Goal: Feedback & Contribution: Contribute content

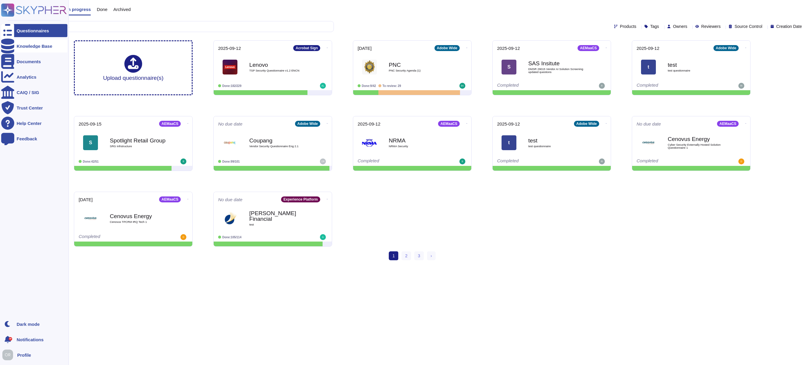
click at [30, 49] on div "Knowledge Base" at bounding box center [34, 45] width 66 height 13
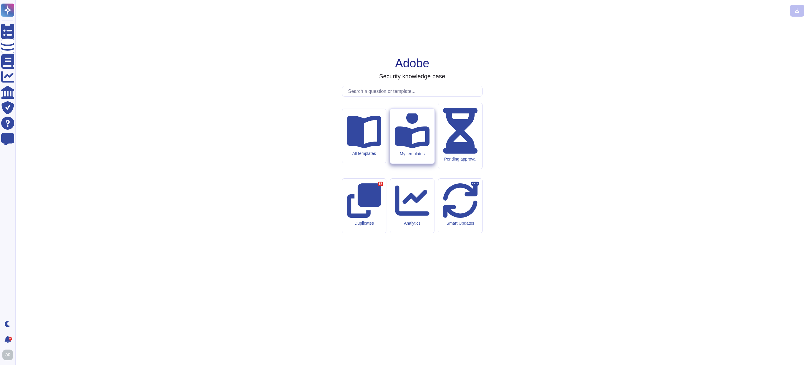
click at [412, 164] on div "My templates" at bounding box center [412, 136] width 44 height 55
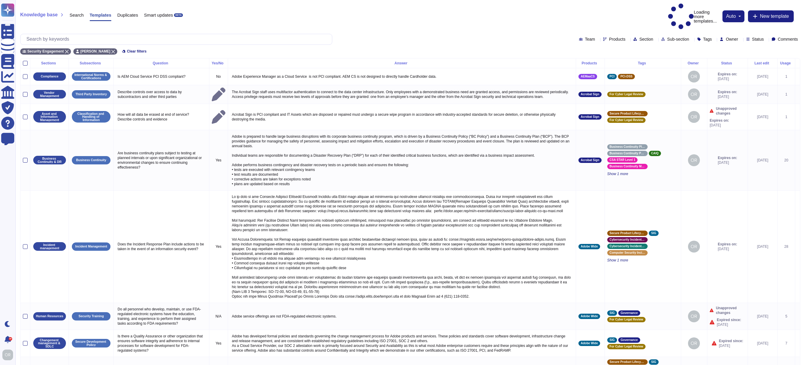
click at [753, 37] on span "Status" at bounding box center [758, 39] width 12 height 4
click at [763, 70] on span "Expired" at bounding box center [761, 69] width 15 height 5
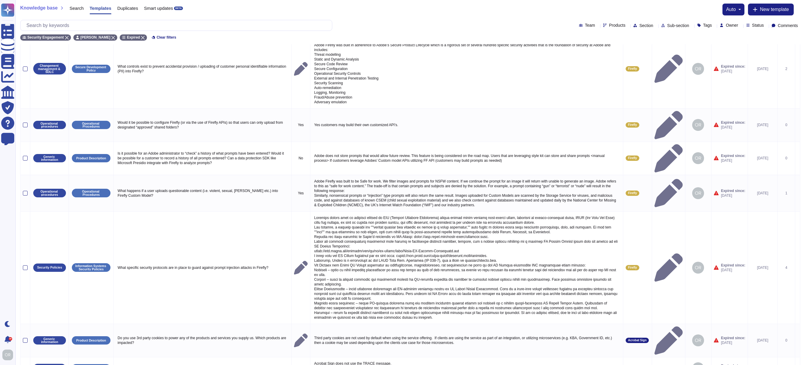
scroll to position [25, 0]
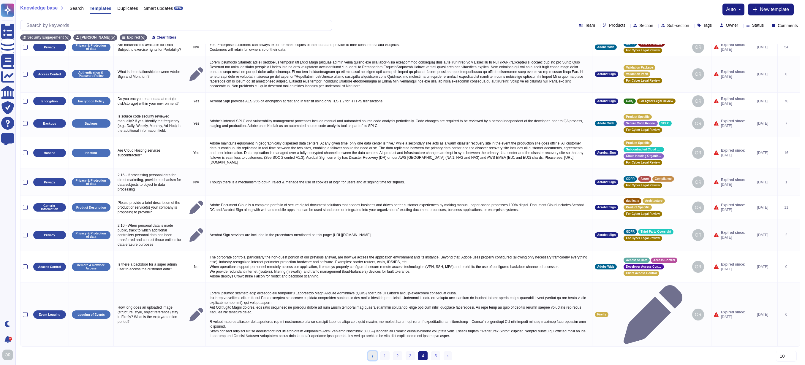
click at [375, 356] on link "‹ Previous" at bounding box center [372, 355] width 9 height 9
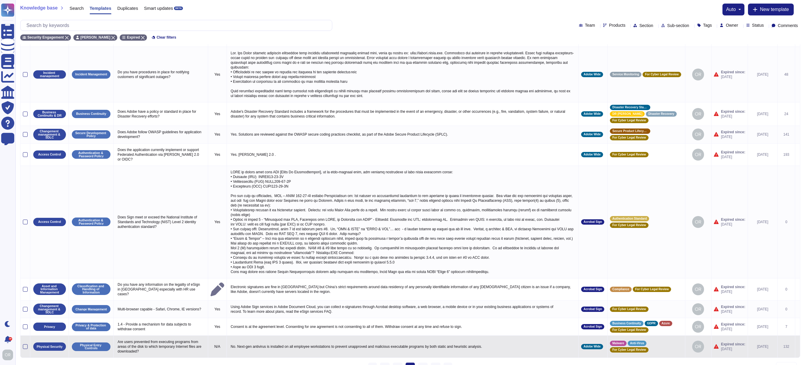
click at [374, 356] on td "No. Next-gen antivirus is installed on all employee workstations to prevent una…" at bounding box center [402, 347] width 352 height 22
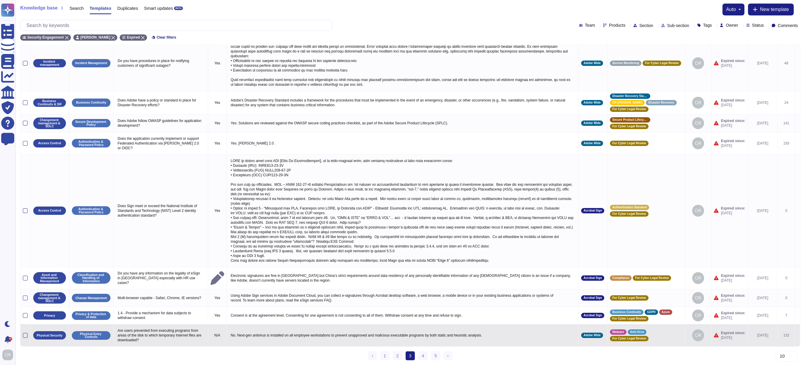
scroll to position [42, 0]
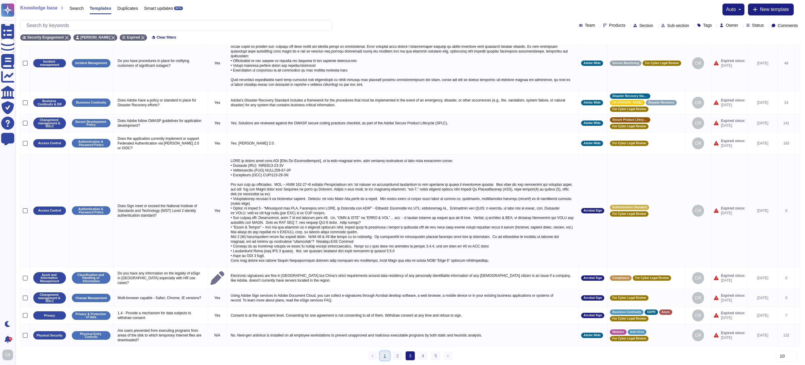
click at [383, 357] on link "1" at bounding box center [384, 355] width 9 height 9
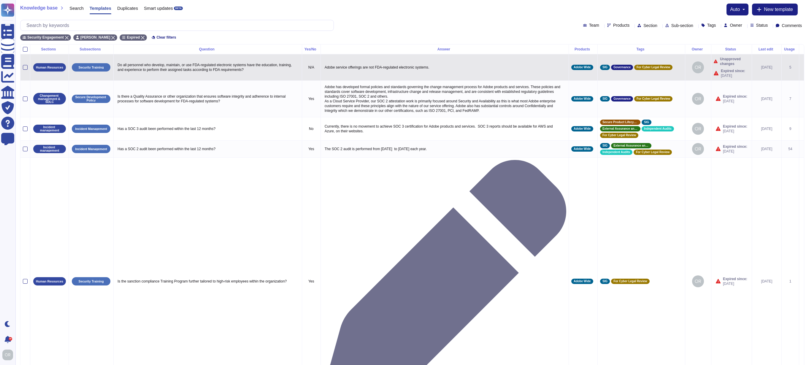
click at [802, 68] on icon at bounding box center [802, 68] width 0 height 0
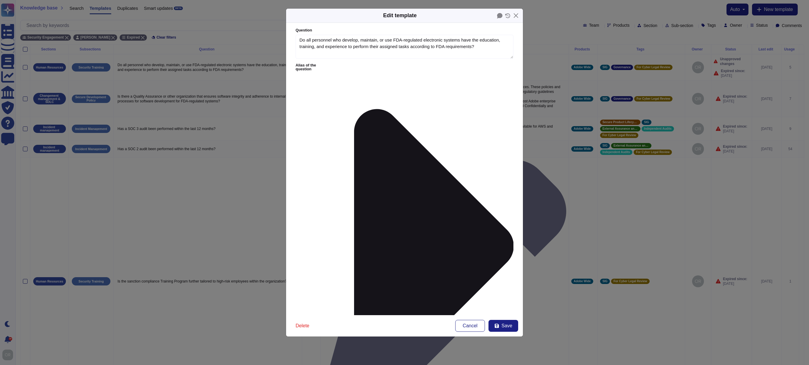
type textarea "Do all personnel who develop, maintain, or use FDA-regulated electronic systems…"
type textarea "Adobe service offerings are not FDA-regulated electronic systems."
click at [505, 325] on span "Save" at bounding box center [507, 326] width 11 height 5
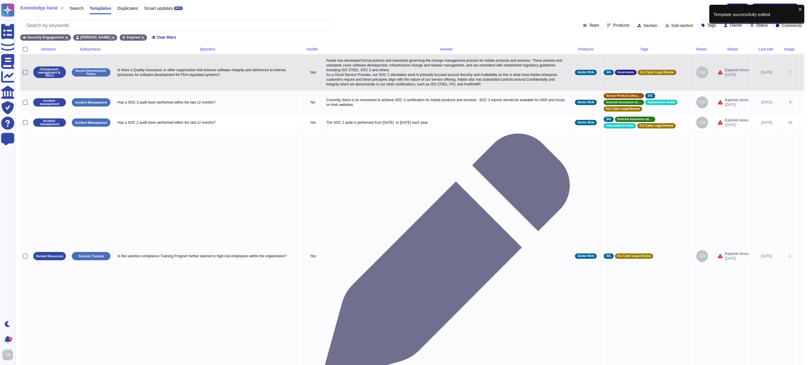
click at [802, 73] on icon at bounding box center [802, 73] width 0 height 0
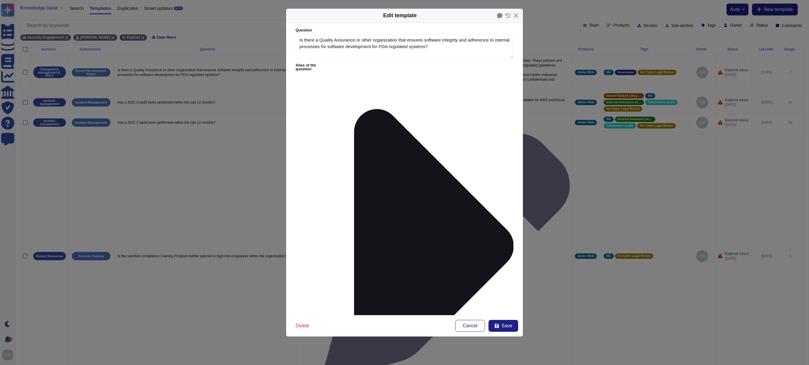
type textarea "Is there a Quality Assurance or other organization that ensures software integr…"
type textarea "Adobe has developed formal policies and standards governing the change manageme…"
drag, startPoint x: 508, startPoint y: 110, endPoint x: 509, endPoint y: 149, distance: 39.5
click at [509, 149] on form "Question Is there a Quality Assurance or other organization that ensures softwa…" at bounding box center [404, 169] width 237 height 292
click at [508, 324] on span "Save" at bounding box center [507, 326] width 11 height 5
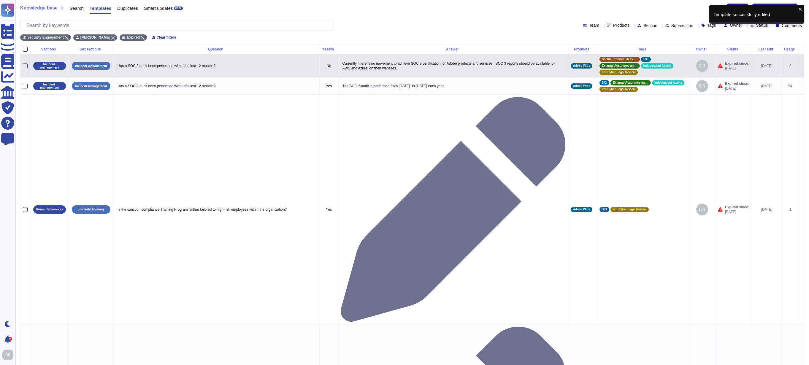
click at [802, 66] on icon at bounding box center [802, 66] width 0 height 0
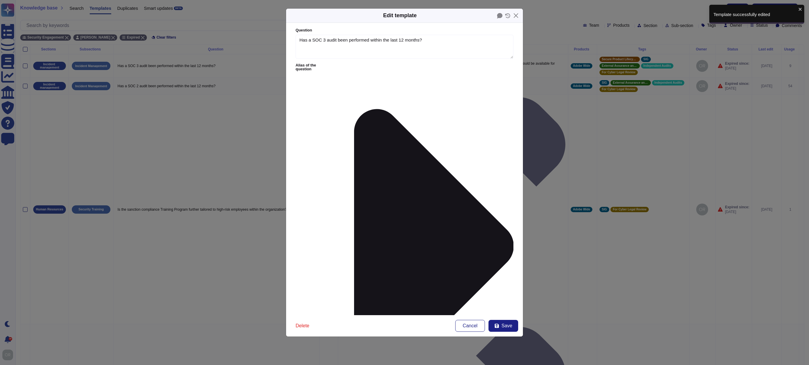
type textarea "Has a SOC 3 audit been performed within the last 12 months?"
drag, startPoint x: 471, startPoint y: 87, endPoint x: 299, endPoint y: 88, distance: 171.5
paste textarea "https://www.adobe.com/trust/compliance/compliance-list.html"
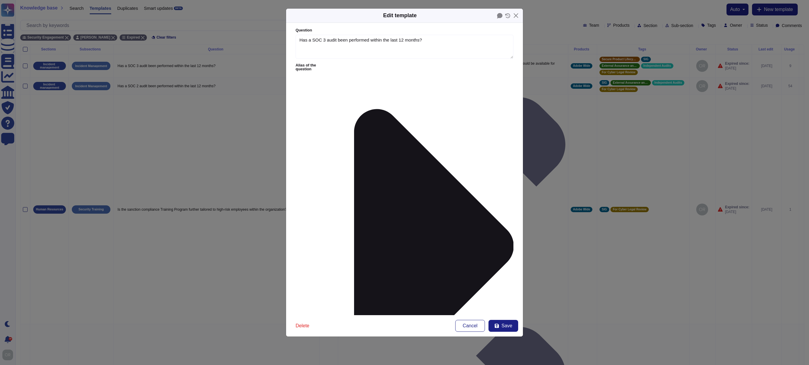
click at [504, 326] on span "Save" at bounding box center [507, 326] width 11 height 5
type textarea "Currently, there is no movement to achieve SOC 3 certification for Adobe produc…"
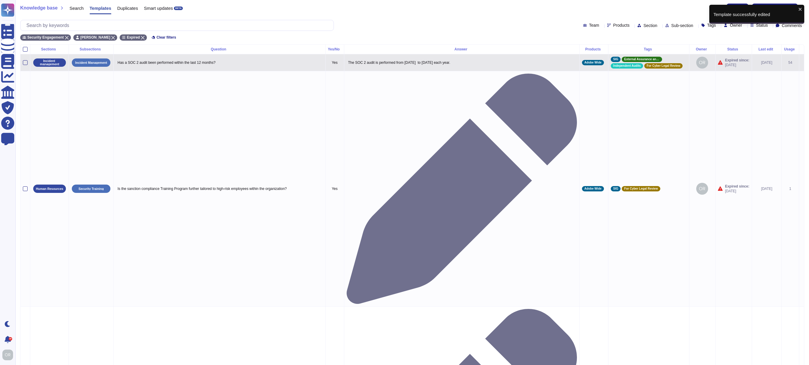
click at [802, 63] on icon at bounding box center [802, 63] width 0 height 0
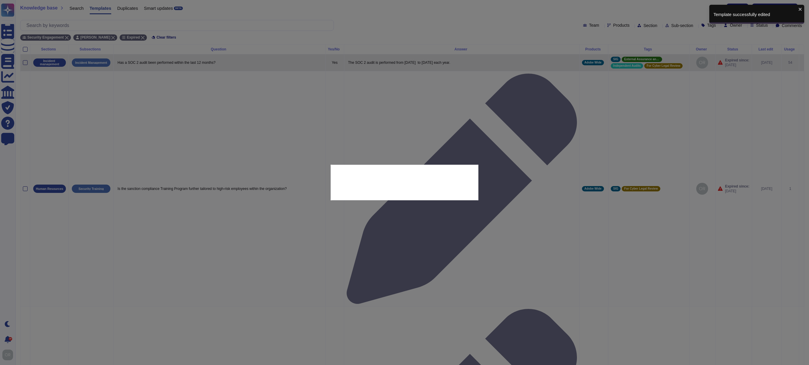
type textarea "Has a SOC 2 audit been performed within the last 12 months?"
type textarea "The SOC 2 audit is performed from November 1st to October 31st each year."
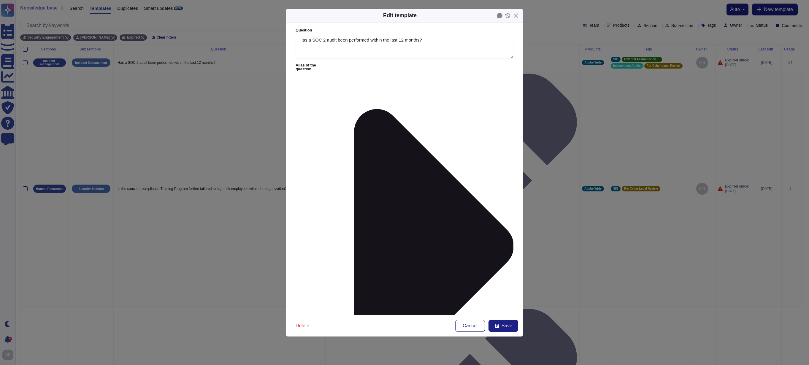
type textarea "Has a SOC 2 audit been performed within the last 12 months?"
type textarea "The SOC 2 audit is performed from November 1st to October 31st each year."
click at [503, 324] on span "Save" at bounding box center [507, 326] width 11 height 5
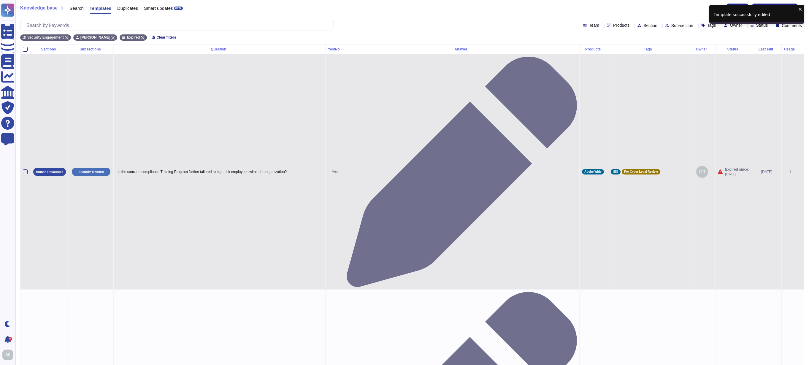
click at [802, 172] on icon at bounding box center [802, 172] width 0 height 0
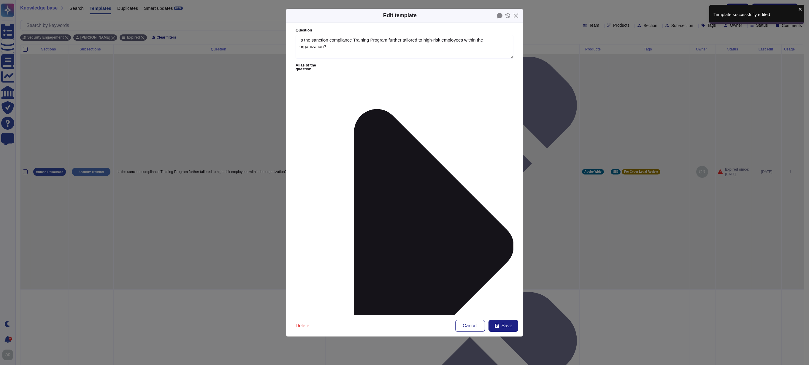
type textarea "Is the sanction compliance Training Program further tailored to high-risk emplo…"
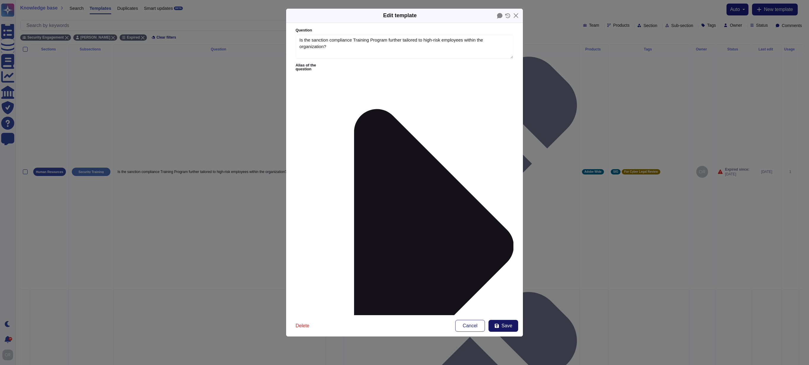
click at [504, 327] on span "Save" at bounding box center [507, 326] width 11 height 5
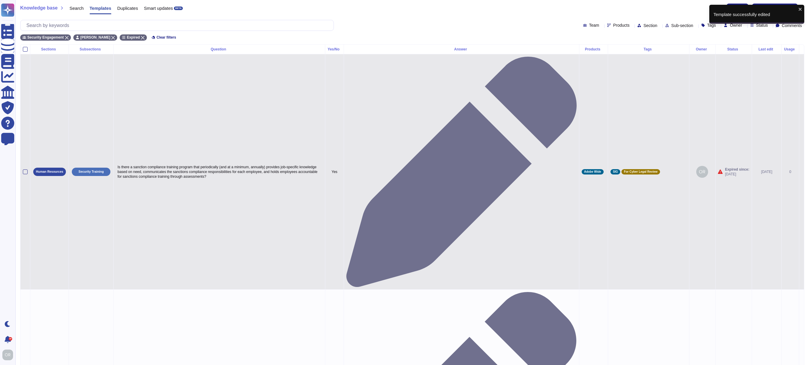
click at [802, 172] on icon at bounding box center [802, 172] width 0 height 0
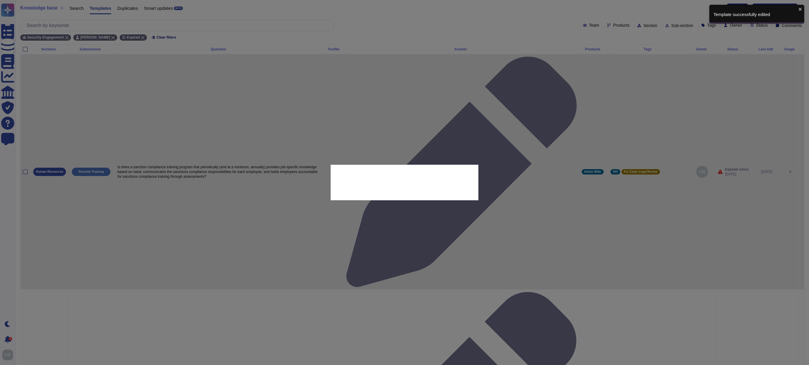
type textarea "Is there a sanction compliance training program that periodically (and at a min…"
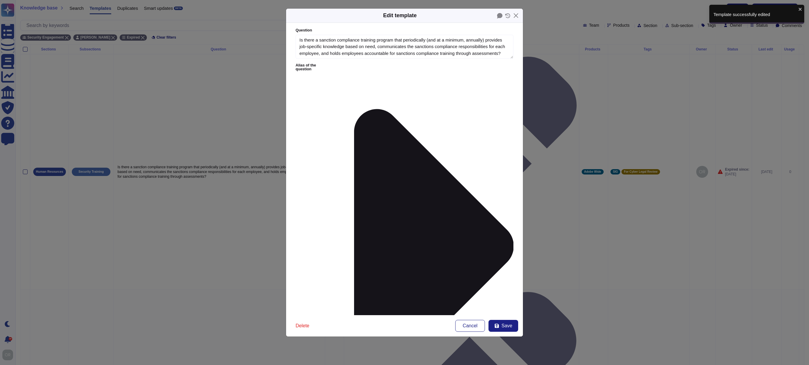
type textarea "Is there a sanction compliance training program that periodically (and at a min…"
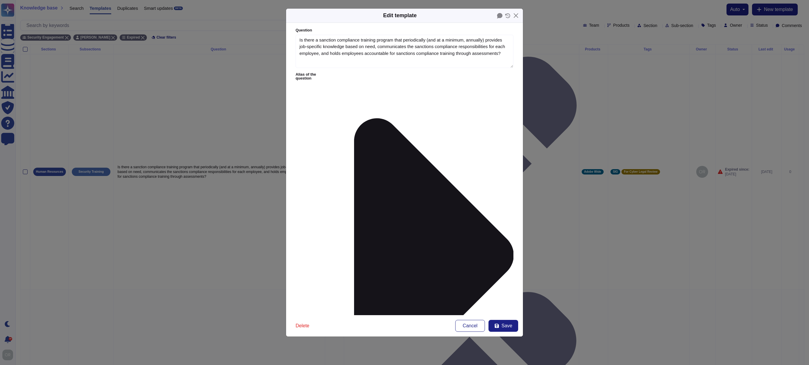
drag, startPoint x: 507, startPoint y: 56, endPoint x: 513, endPoint y: 70, distance: 15.4
click at [513, 70] on form "Question Is there a sanction compliance training program that periodically (and…" at bounding box center [404, 169] width 237 height 292
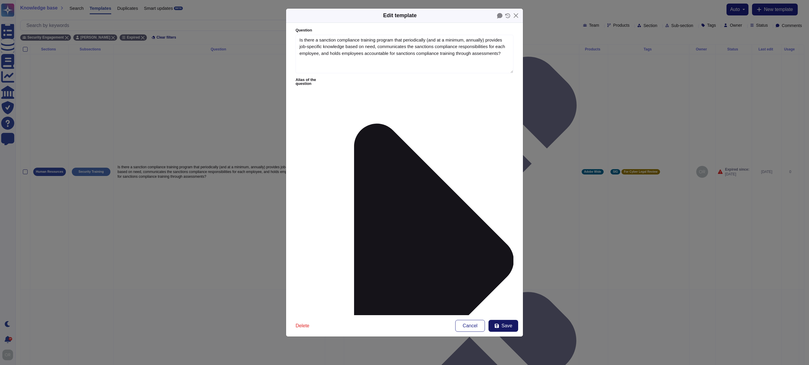
click at [506, 326] on span "Save" at bounding box center [507, 326] width 11 height 5
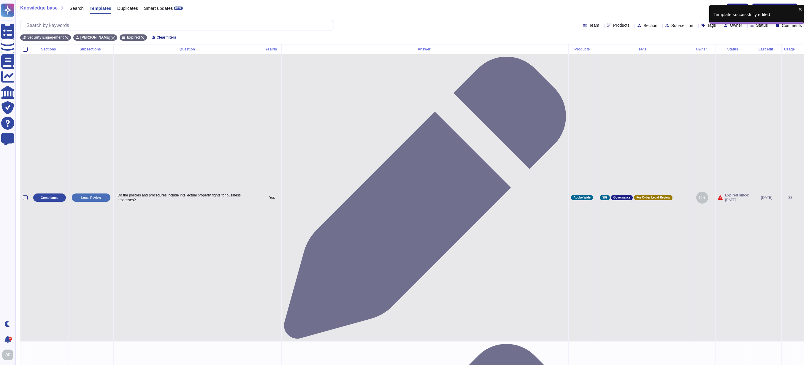
click at [802, 198] on icon at bounding box center [802, 198] width 0 height 0
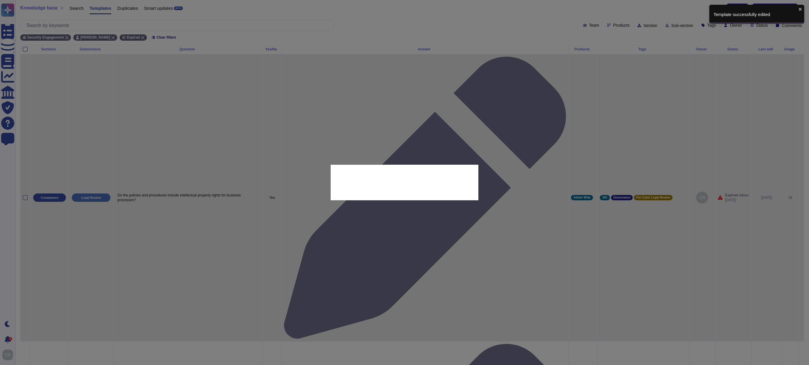
type textarea "Do the policies and procedures include intellectual property rights for busines…"
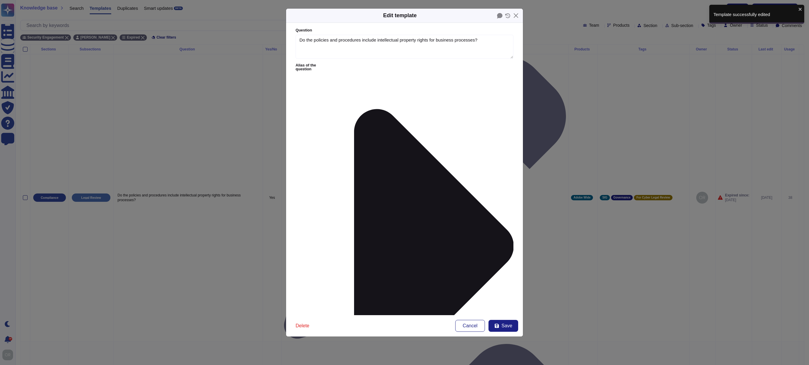
type textarea "Do the policies and procedures include intellectual property rights for busines…"
click at [508, 323] on button "Save" at bounding box center [504, 326] width 30 height 12
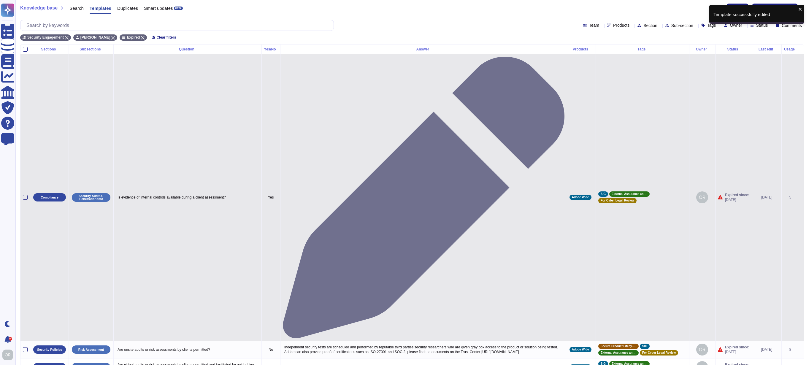
click at [802, 198] on icon at bounding box center [802, 198] width 0 height 0
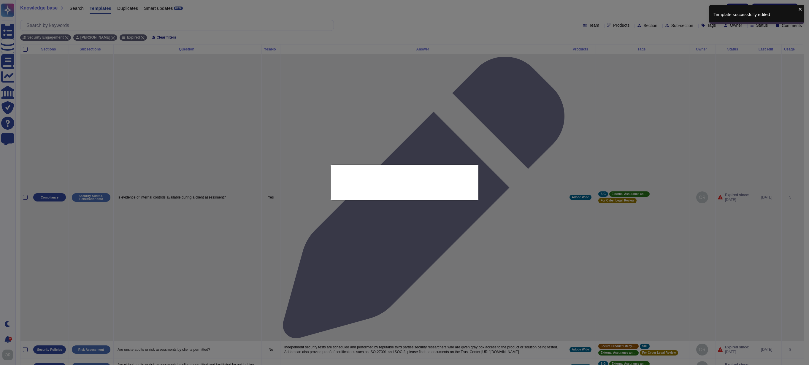
type textarea "Is evidence of internal controls available during a client assessment?"
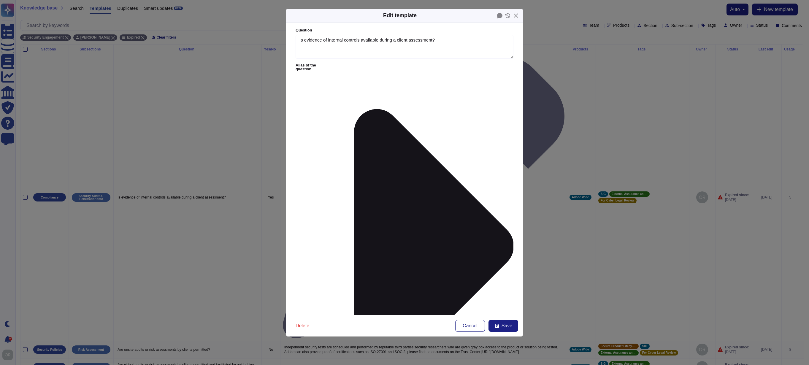
type textarea "Is evidence of internal controls available during a client assessment?"
click at [509, 326] on span "Save" at bounding box center [507, 326] width 11 height 5
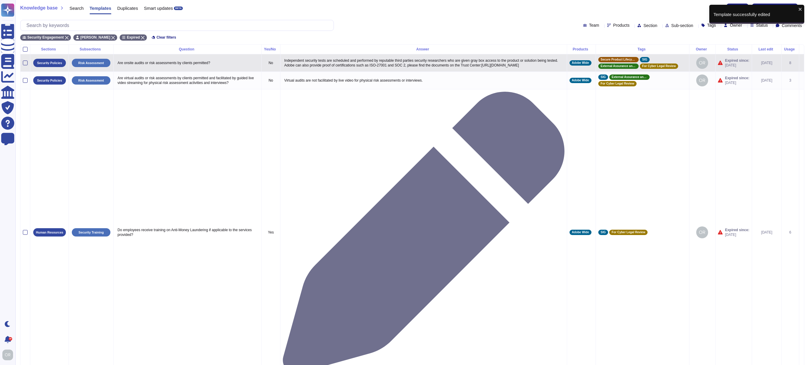
click at [802, 63] on icon at bounding box center [802, 63] width 0 height 0
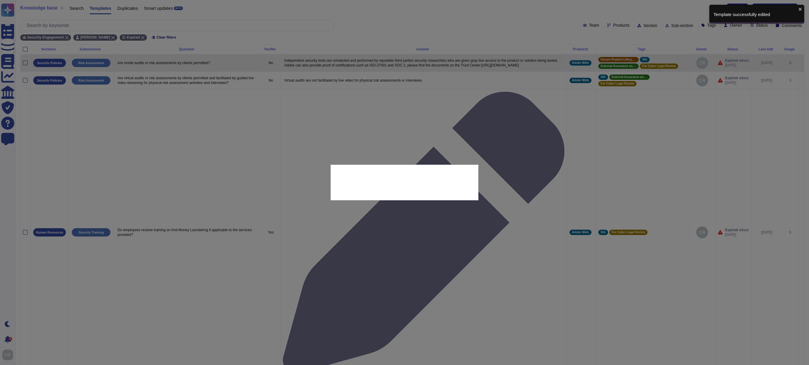
type textarea "Are onsite audits or risk assessments by clients permitted?"
type textarea "Independent security tests are scheduled and performed by reputable third parti…"
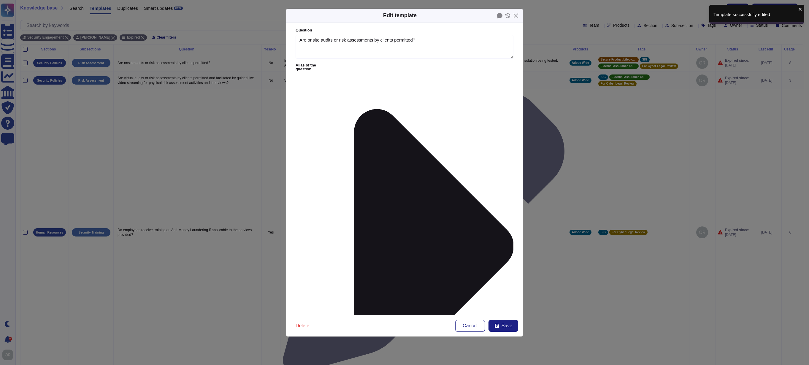
type textarea "Are onsite audits or risk assessments by clients permitted?"
type textarea "Independent security tests are scheduled and performed by reputable third parti…"
drag, startPoint x: 508, startPoint y: 109, endPoint x: 507, endPoint y: 132, distance: 22.9
click at [505, 322] on button "Save" at bounding box center [504, 326] width 30 height 12
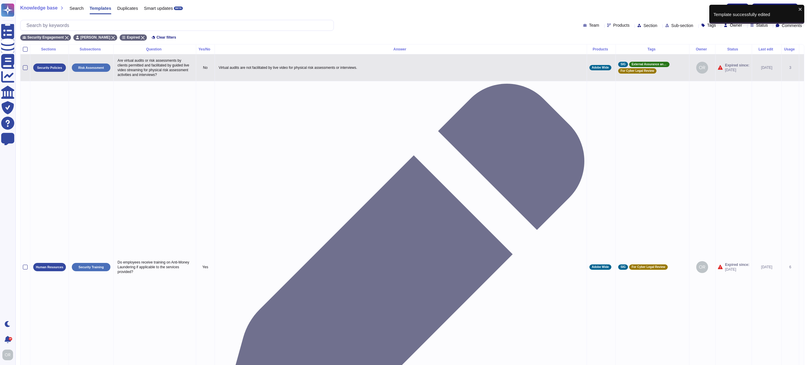
click at [802, 68] on icon at bounding box center [802, 68] width 0 height 0
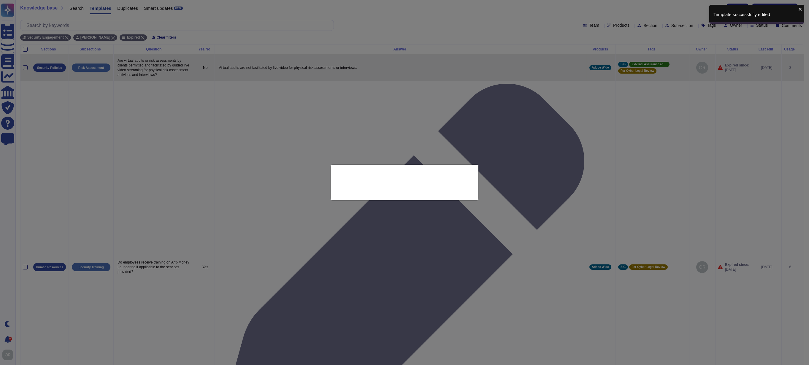
type textarea "Are virtual audits or risk assessments by clients permitted and facilitated by …"
type textarea "Virtual audits are not facilitated by live video for physical risk assessments …"
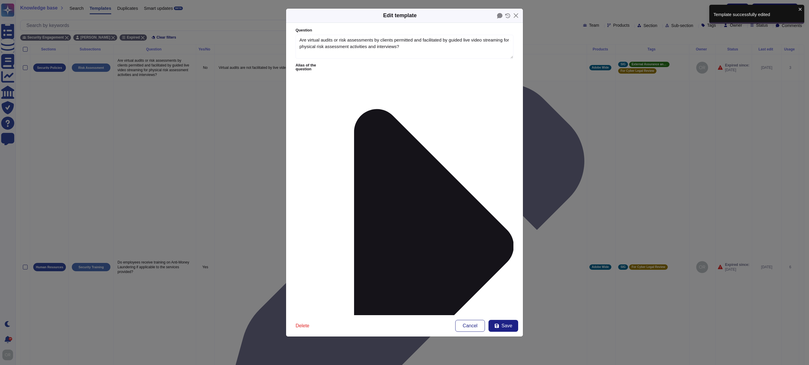
type textarea "Are virtual audits or risk assessments by clients permitted and facilitated by …"
type textarea "Virtual audits are not facilitated by live video for physical risk assessments …"
click at [508, 325] on span "Save" at bounding box center [507, 326] width 11 height 5
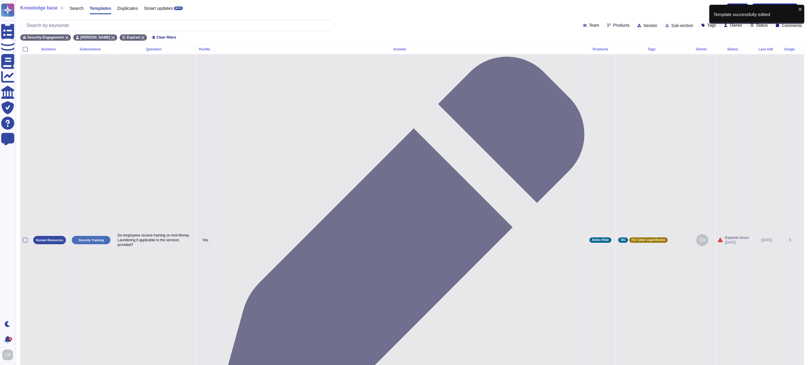
click at [802, 241] on icon at bounding box center [802, 241] width 0 height 0
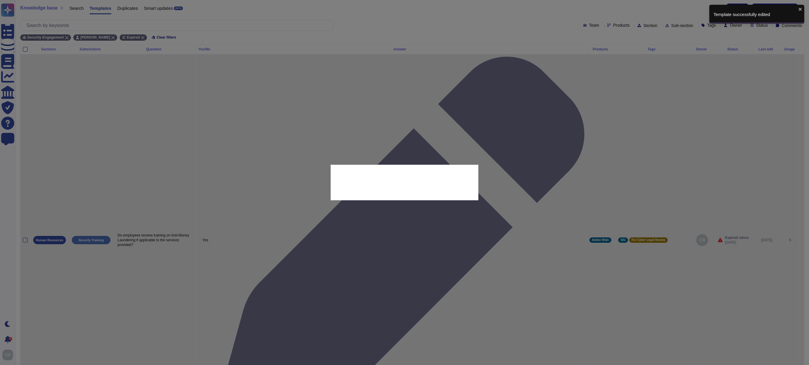
type textarea "Do employees receive training on Anti-Money Laundering if applicable to the ser…"
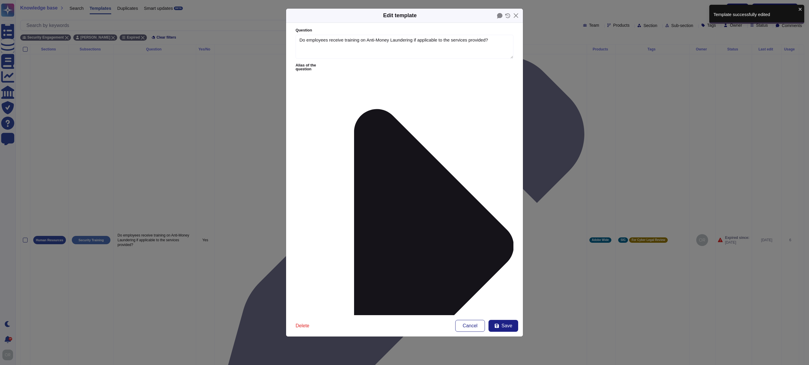
type textarea "Do employees receive training on Anti-Money Laundering if applicable to the ser…"
click at [506, 328] on span "Save" at bounding box center [507, 326] width 11 height 5
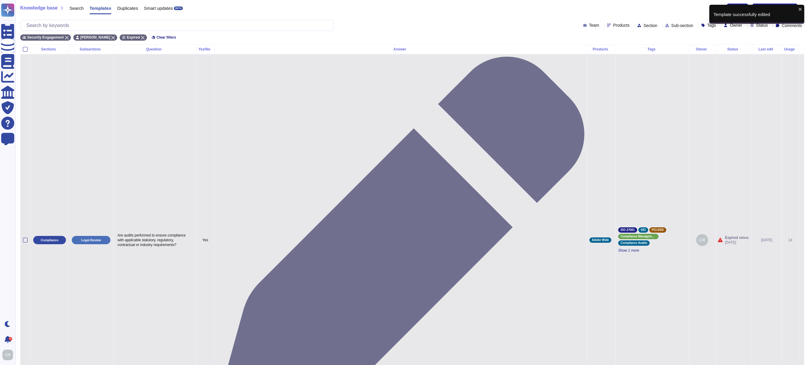
click at [802, 241] on icon at bounding box center [802, 241] width 0 height 0
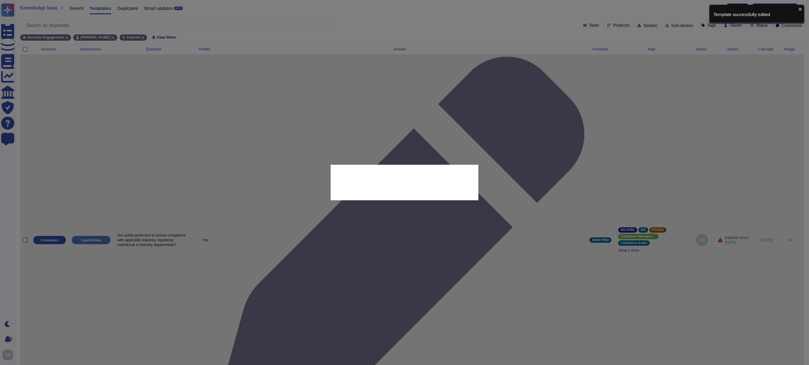
type textarea "Are audits performed to ensure compliance with applicable statutory, regulatory…"
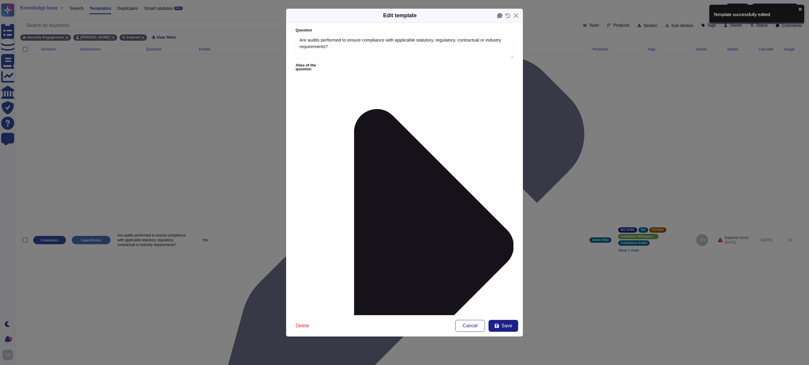
type textarea "Are audits performed to ensure compliance with applicable statutory, regulatory…"
click at [508, 324] on span "Save" at bounding box center [507, 326] width 11 height 5
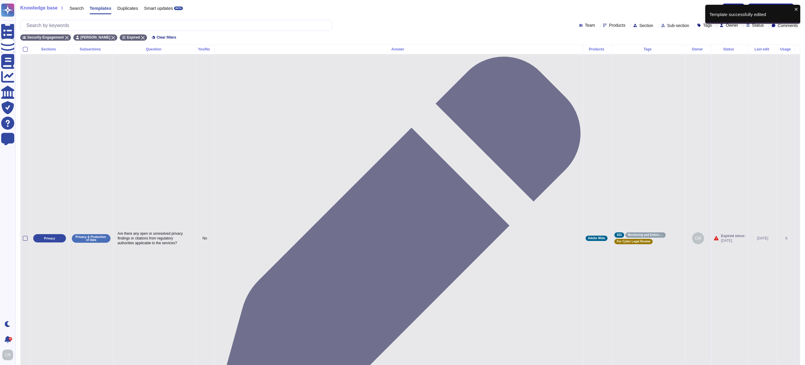
click at [797, 239] on icon at bounding box center [797, 239] width 0 height 0
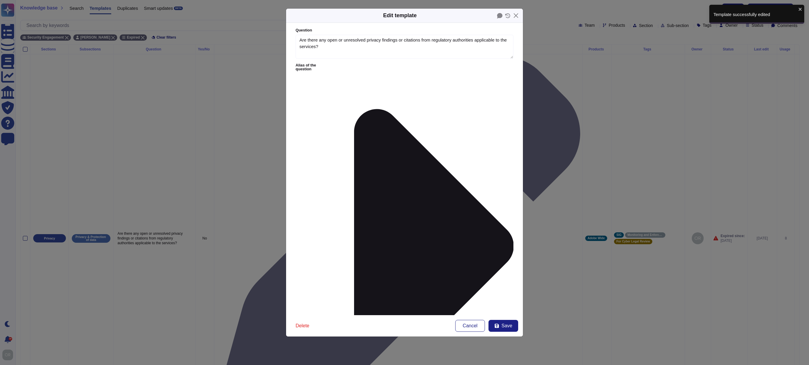
type textarea "Are there any open or unresolved privacy findings or citations from regulatory …"
drag, startPoint x: 299, startPoint y: 39, endPoint x: 337, endPoint y: 45, distance: 38.9
click at [337, 45] on textarea "Are there any open or unresolved privacy findings or citations from regulatory …" at bounding box center [405, 47] width 218 height 24
click at [377, 46] on textarea "Are there any open or unresolved privacy findings or citations from regulatory …" at bounding box center [405, 47] width 218 height 24
click at [508, 326] on span "Save" at bounding box center [507, 326] width 11 height 5
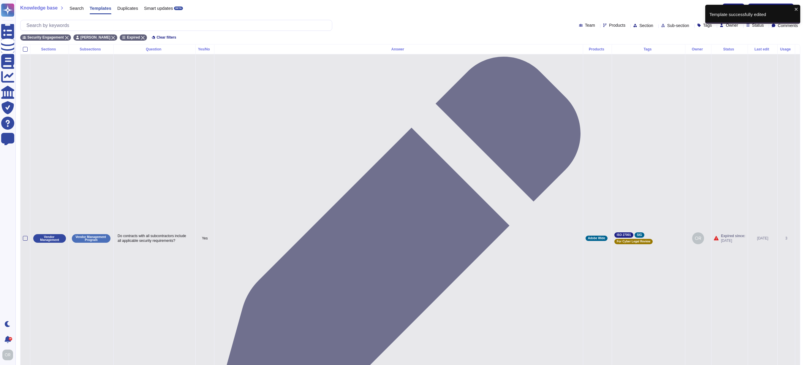
click at [797, 239] on icon at bounding box center [797, 239] width 0 height 0
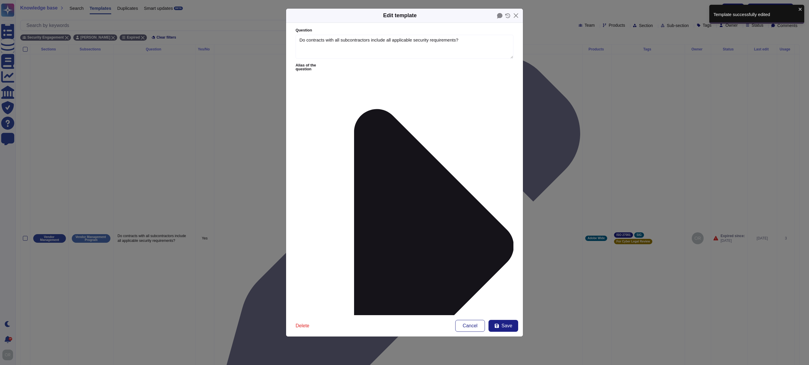
type textarea "Do contracts with all subcontractors include all applicable security requiremen…"
click at [507, 325] on span "Save" at bounding box center [507, 326] width 11 height 5
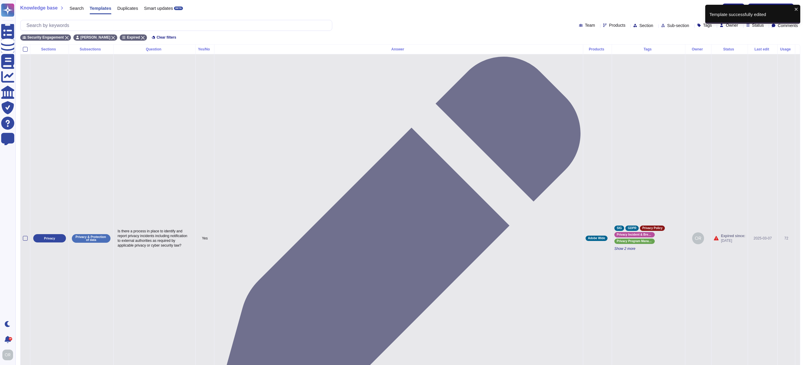
click at [795, 73] on td at bounding box center [797, 238] width 5 height 369
click at [797, 239] on icon at bounding box center [797, 239] width 0 height 0
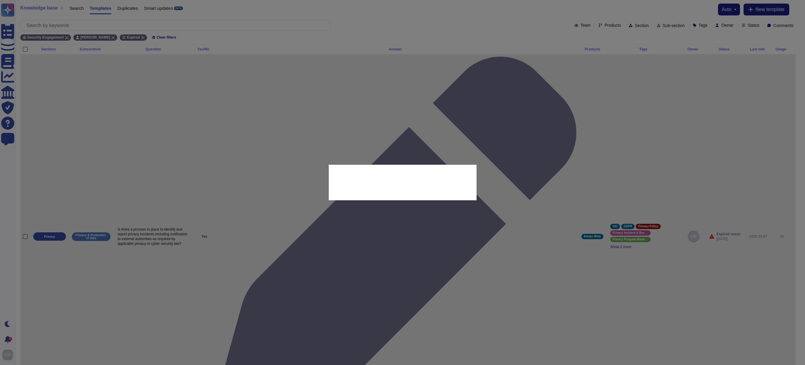
type textarea "Is there a process in place to identify and report privacy incidents including …"
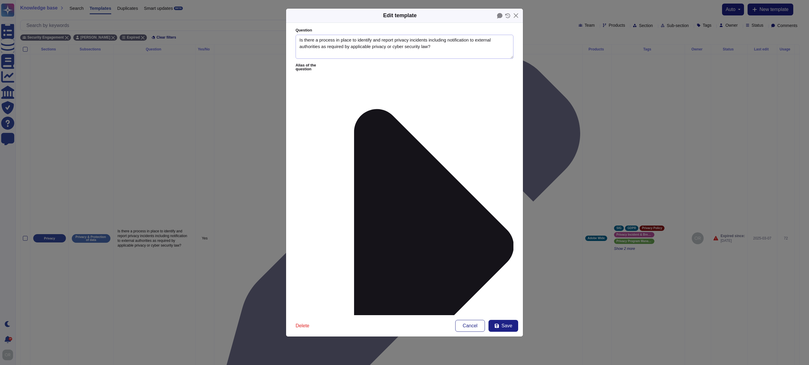
click at [398, 46] on textarea "Is there a process in place to identify and report privacy incidents including …" at bounding box center [405, 47] width 218 height 24
click at [500, 324] on button "Save" at bounding box center [504, 326] width 30 height 12
type textarea "Is there a process in place to identify and report privacy incidents including …"
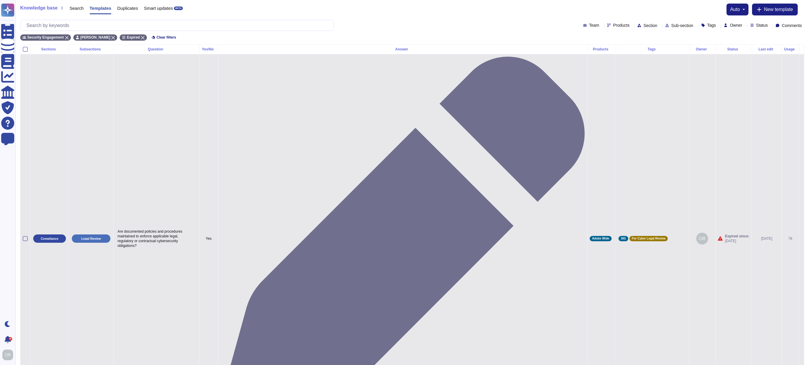
click at [802, 239] on icon at bounding box center [802, 239] width 0 height 0
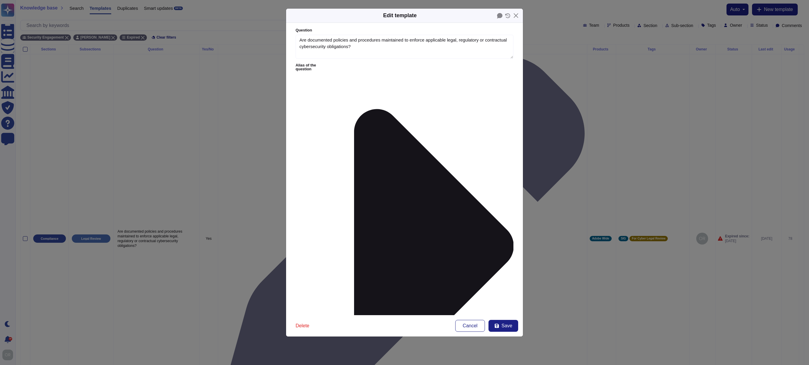
type textarea "Are documented policies and procedures maintained to enforce applicable legal, …"
click at [509, 328] on span "Save" at bounding box center [507, 326] width 11 height 5
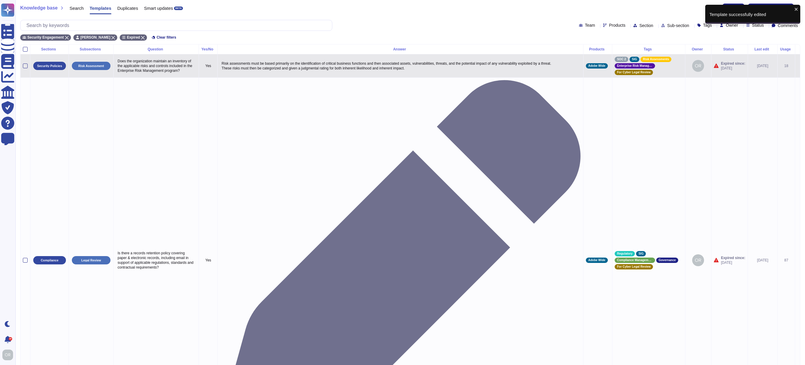
click at [797, 66] on icon at bounding box center [797, 66] width 0 height 0
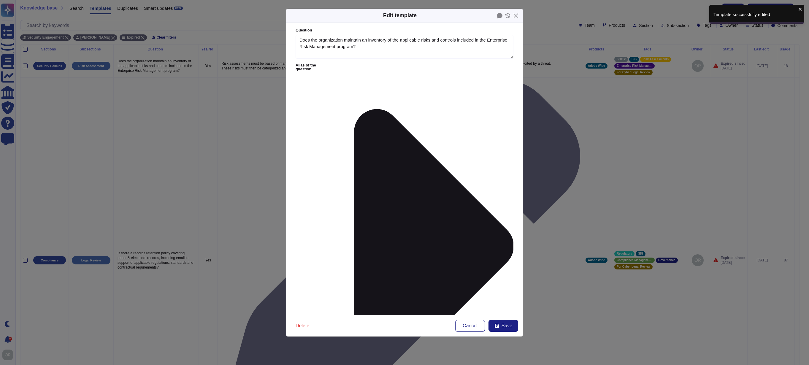
type textarea "Does the organization maintain an inventory of the applicable risks and control…"
drag, startPoint x: 507, startPoint y: 109, endPoint x: 507, endPoint y: 118, distance: 9.2
click at [506, 326] on span "Save" at bounding box center [507, 326] width 11 height 5
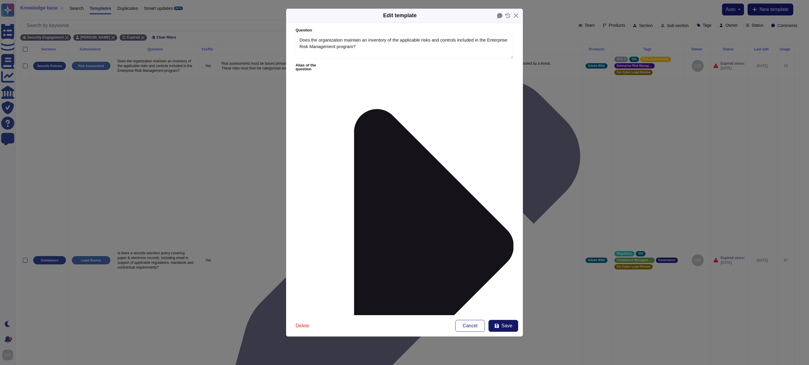
type textarea "Risk assessments must be based primarily on the identification of critical busi…"
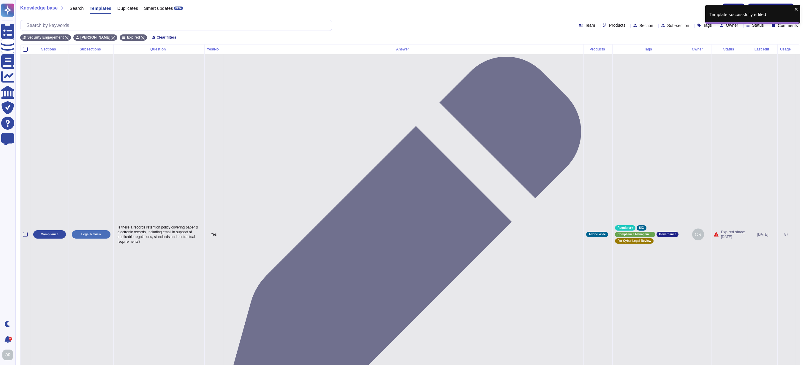
click at [797, 235] on icon at bounding box center [797, 235] width 0 height 0
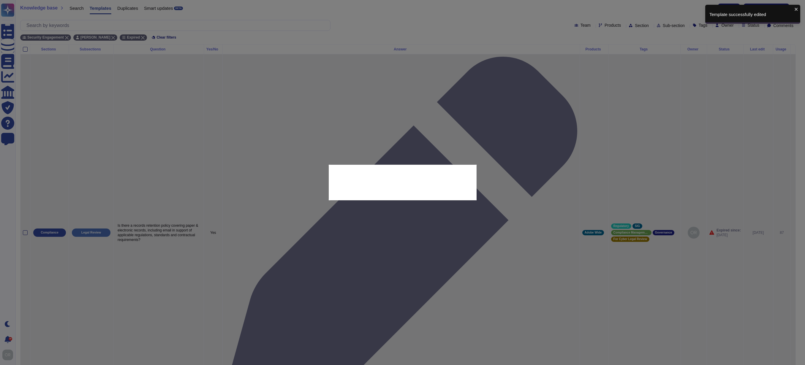
type textarea "Is there a records retention policy covering paper & electronic records, includ…"
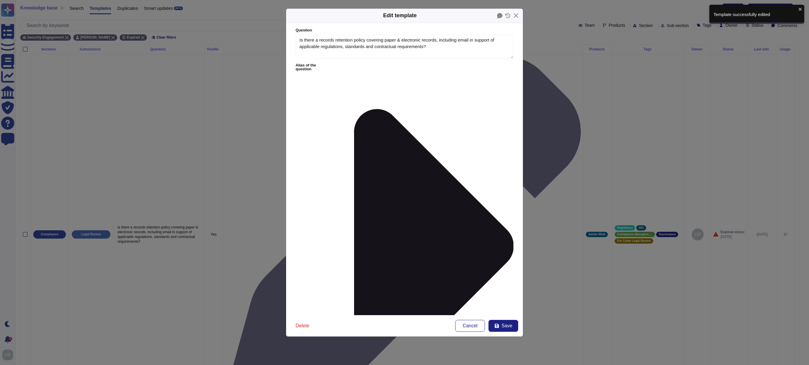
type textarea "Is there a records retention policy covering paper & electronic records, includ…"
click at [505, 325] on span "Save" at bounding box center [507, 326] width 11 height 5
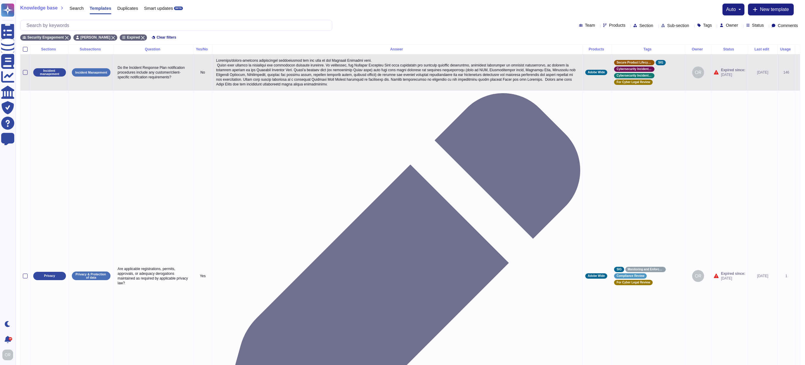
click at [797, 73] on icon at bounding box center [797, 73] width 0 height 0
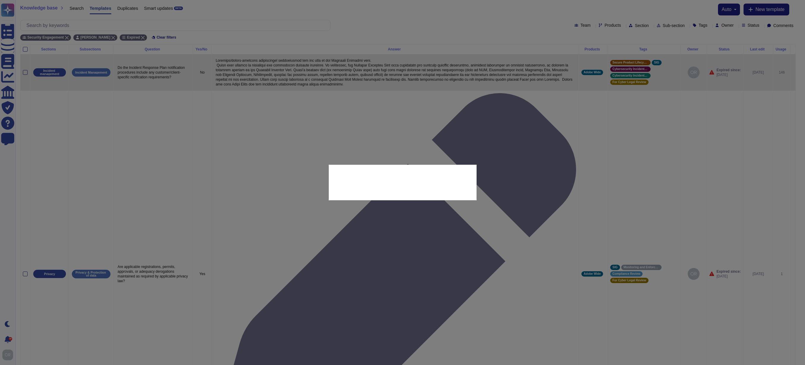
type textarea "Do the Incident Response Plan notification procedures include any customer/clie…"
type textarea "Customer/client-specific notification requirements are not part of the Incident…"
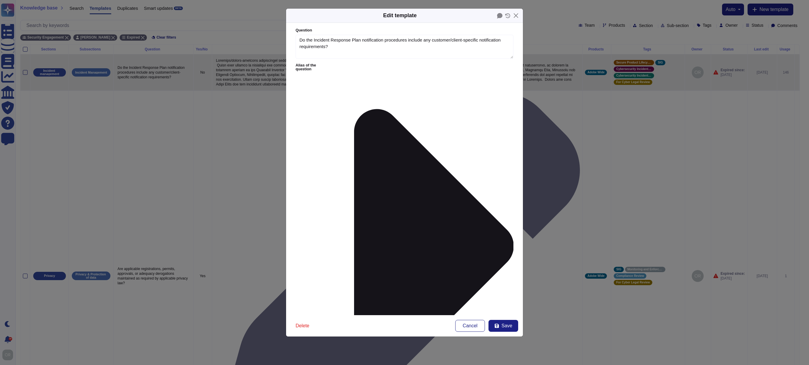
type textarea "Do the Incident Response Plan notification procedures include any customer/clie…"
type textarea "Customer/client-specific notification requirements are not part of the Incident…"
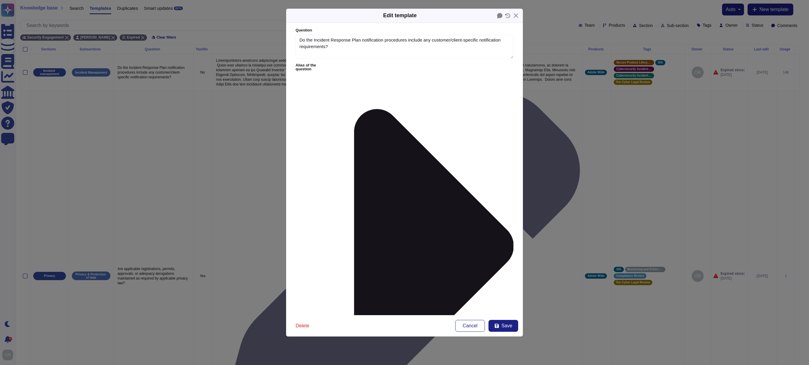
drag, startPoint x: 506, startPoint y: 107, endPoint x: 508, endPoint y: 163, distance: 55.5
click at [507, 328] on span "Save" at bounding box center [507, 326] width 11 height 5
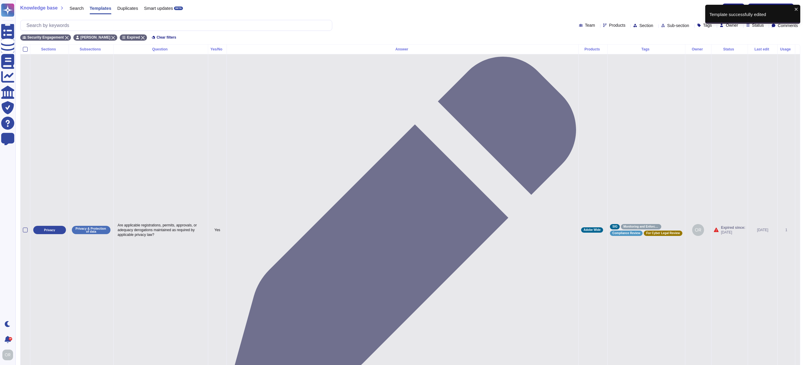
click at [797, 230] on icon at bounding box center [797, 230] width 0 height 0
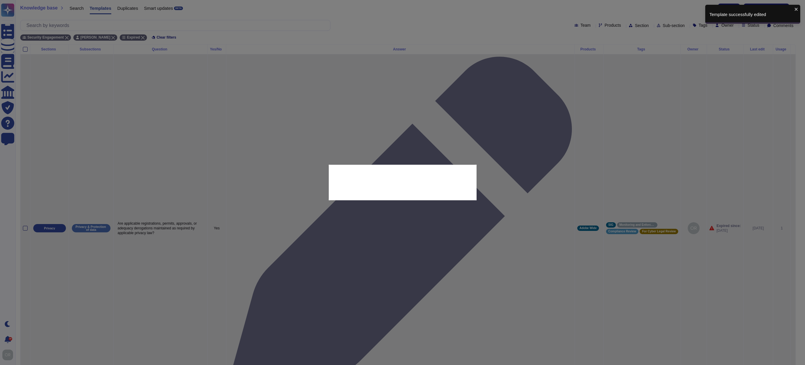
type textarea "Are applicable registrations, permits, approvals, or adequacy derogations maint…"
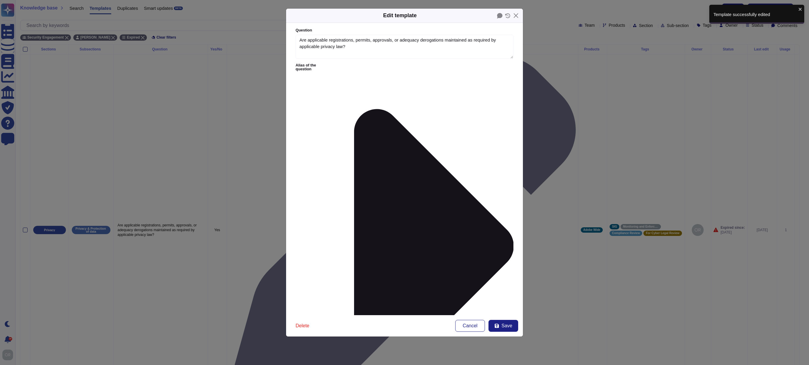
type textarea "Are applicable registrations, permits, approvals, or adequacy derogations maint…"
drag, startPoint x: 312, startPoint y: 42, endPoint x: 394, endPoint y: 45, distance: 82.3
click at [394, 45] on textarea "Are applicable registrations, permits, approvals, or adequacy derogations maint…" at bounding box center [405, 47] width 218 height 24
click at [402, 49] on textarea "Are applicable registrations, permits, approvals, or adequacy derogations maint…" at bounding box center [405, 47] width 218 height 24
click at [508, 324] on span "Save" at bounding box center [507, 326] width 11 height 5
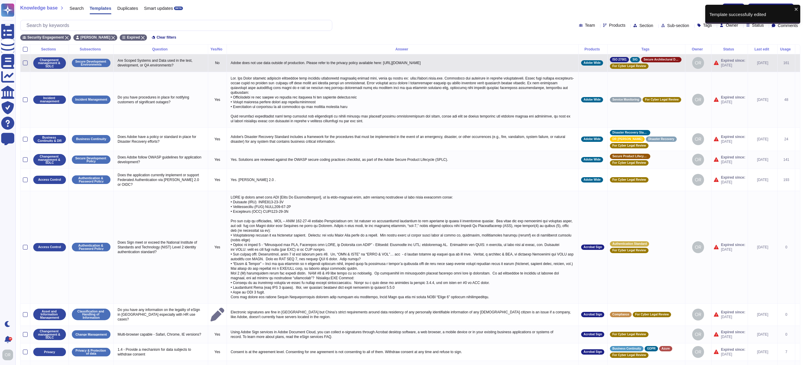
click at [797, 64] on icon at bounding box center [797, 64] width 0 height 0
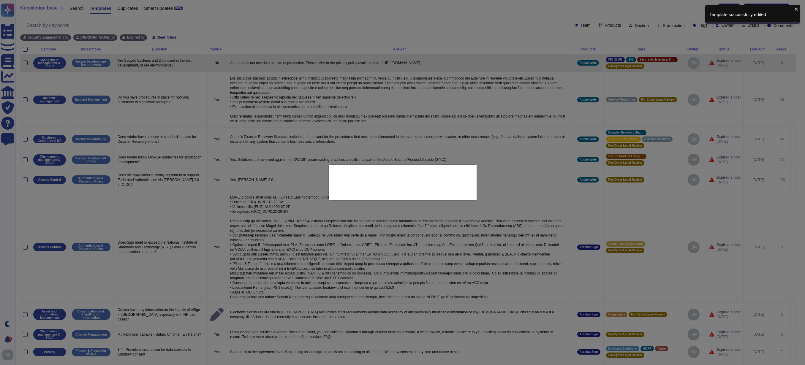
type textarea "Are Scoped Systems and Data used in the test, development, or QA environments?"
type textarea "Adobe does not use data outside of production. Please refer to the privacy poli…"
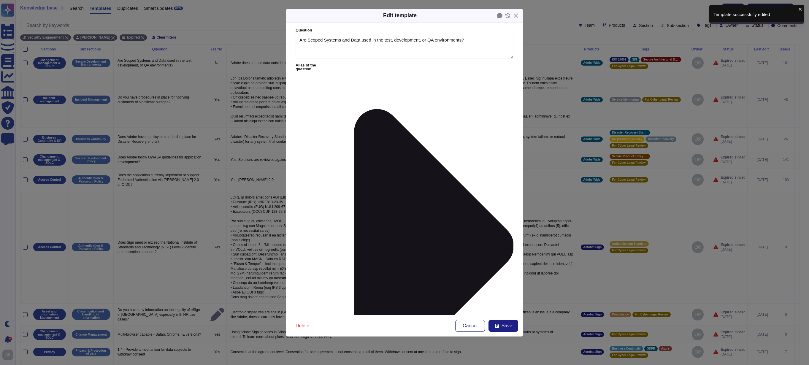
type textarea "Are Scoped Systems and Data used in the test, development, or QA environments?"
type textarea "Adobe does not use data outside of production. Please refer to the privacy poli…"
click at [510, 325] on span "Save" at bounding box center [507, 326] width 11 height 5
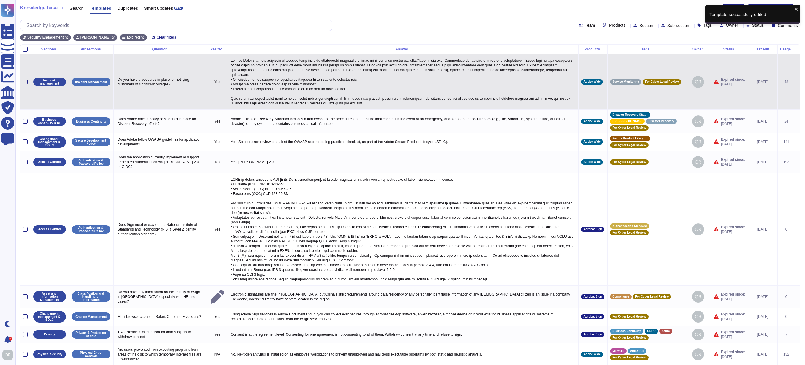
click at [797, 82] on icon at bounding box center [797, 82] width 0 height 0
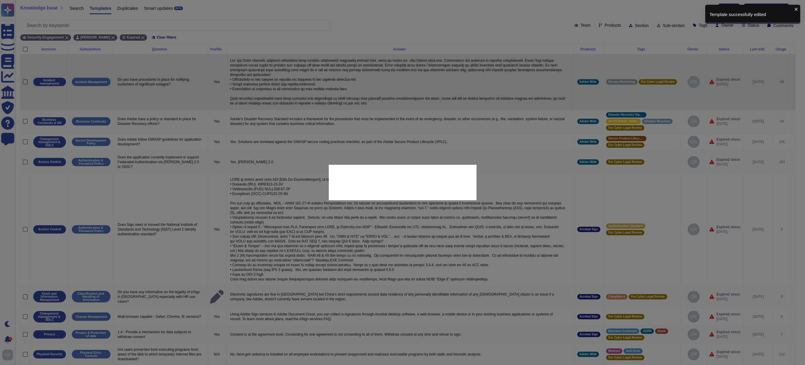
type textarea "Do you have procedures in place for notifying customers of significant outages?"
type textarea "Yes. The Adobe services technical operations team provides transparent unplanne…"
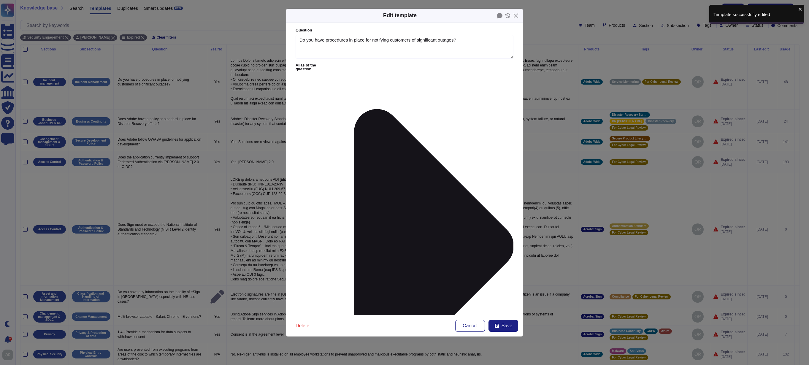
type textarea "Do you have procedures in place for notifying customers of significant outages?"
type textarea "Yes. The Adobe services technical operations team provides transparent unplanne…"
drag, startPoint x: 507, startPoint y: 108, endPoint x: 510, endPoint y: 185, distance: 76.7
click at [510, 185] on form "Question Do you have procedures in place for notifying customers of significant…" at bounding box center [404, 169] width 237 height 292
click at [507, 325] on span "Save" at bounding box center [507, 326] width 11 height 5
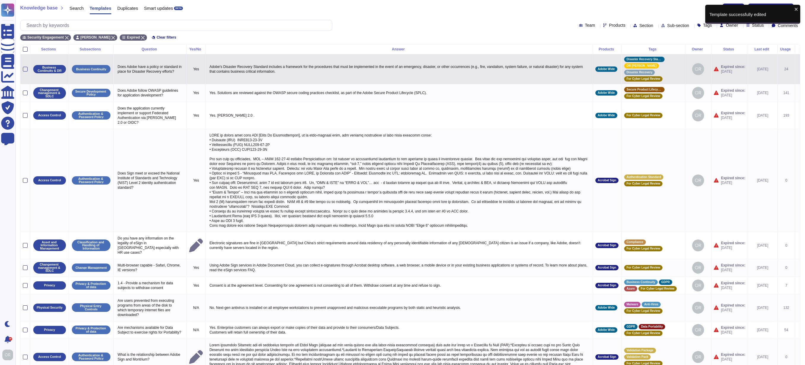
click at [797, 69] on icon at bounding box center [797, 69] width 0 height 0
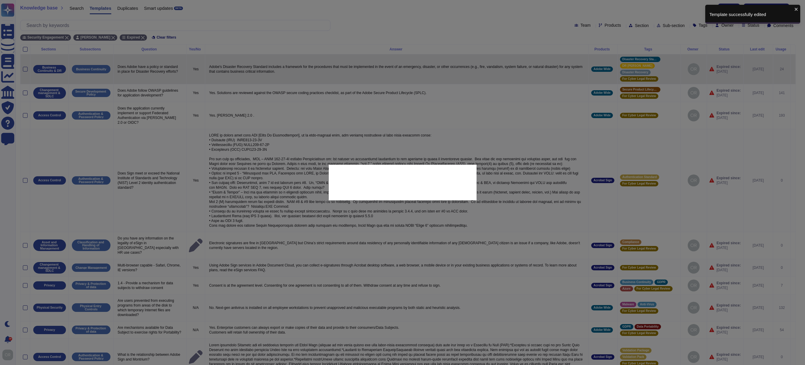
type textarea "Does Adobe have a policy or standard in place for Disaster Recovery efforts?"
type textarea "Adobe's Disaster Recovery Standard includes a framework for the procedures that…"
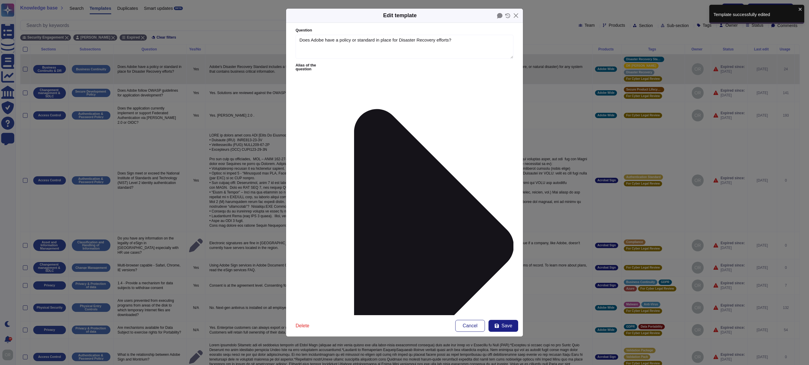
type textarea "Does Adobe have a policy or standard in place for Disaster Recovery efforts?"
type textarea "Adobe's Disaster Recovery Standard includes a framework for the procedures that…"
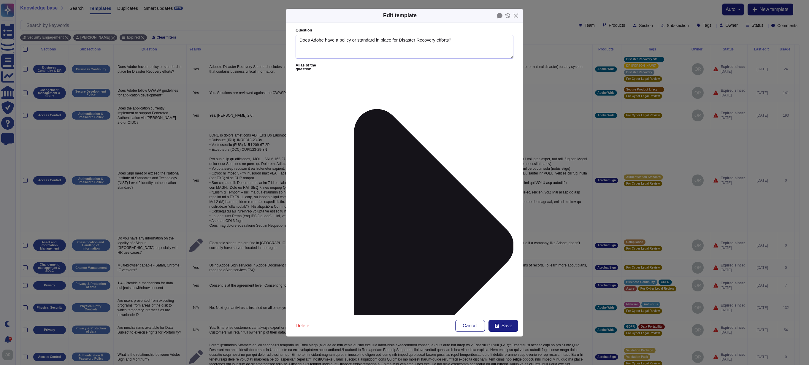
drag, startPoint x: 350, startPoint y: 41, endPoint x: 482, endPoint y: 44, distance: 132.4
click at [482, 45] on textarea "Does Adobe have a policy or standard in place for Disaster Recovery efforts?" at bounding box center [405, 47] width 218 height 24
click at [482, 44] on textarea "Does Adobe have a policy or standard in place for Disaster Recovery efforts?" at bounding box center [405, 47] width 218 height 24
click at [506, 326] on span "Save" at bounding box center [507, 326] width 11 height 5
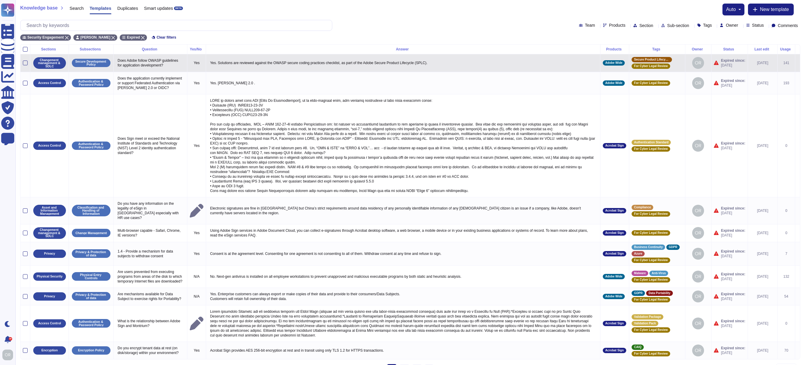
click at [797, 64] on icon at bounding box center [797, 64] width 0 height 0
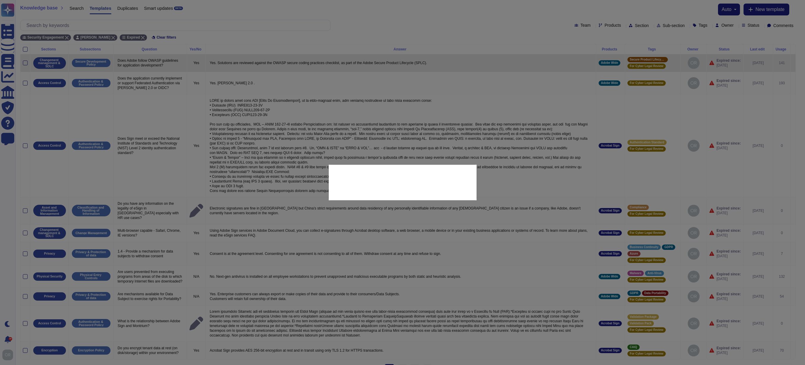
type textarea "Does Adobe follow OWASP guidelines for application development?"
type textarea "Yes. Solutions are reviewed against the OWASP secure coding practices checklist…"
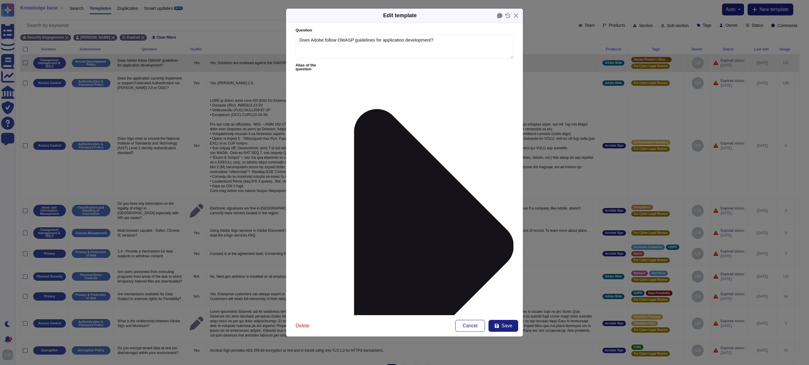
type textarea "Does Adobe follow OWASP guidelines for application development?"
type textarea "Yes. Solutions are reviewed against the OWASP secure coding practices checklist…"
click at [510, 326] on span "Save" at bounding box center [507, 326] width 11 height 5
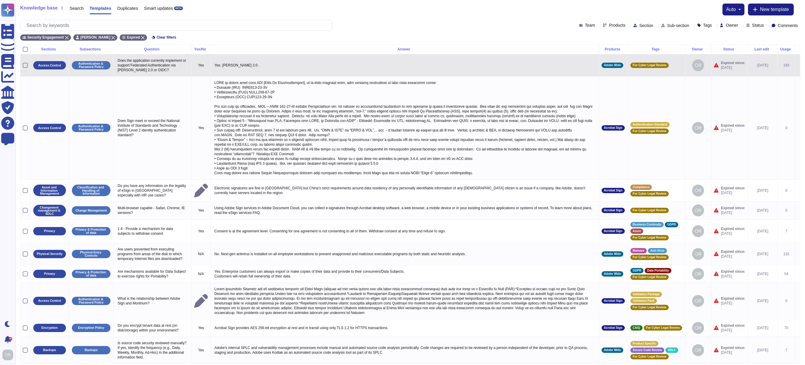
click at [795, 64] on td at bounding box center [797, 65] width 5 height 22
click at [797, 66] on icon at bounding box center [797, 66] width 0 height 0
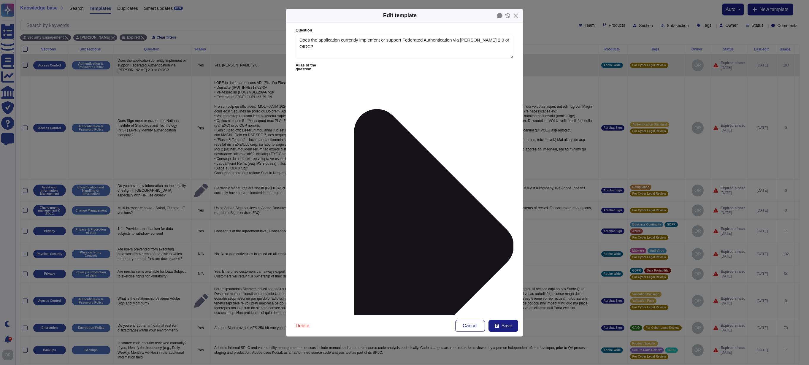
type textarea "Does the application currently implement or support Federated Authentication vi…"
type textarea "Yes. SAML 2.0 ."
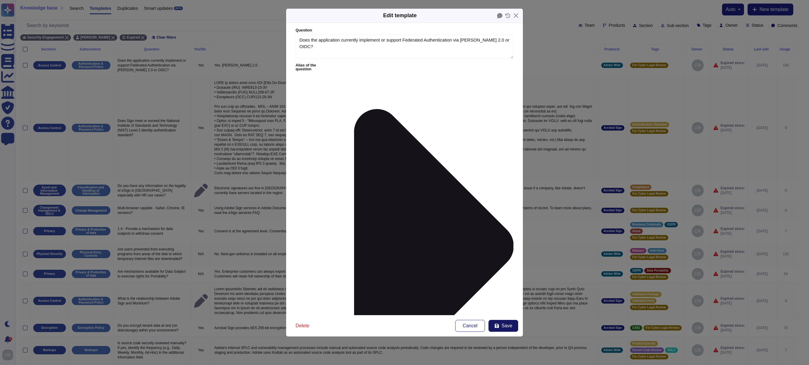
click at [508, 324] on span "Save" at bounding box center [507, 326] width 11 height 5
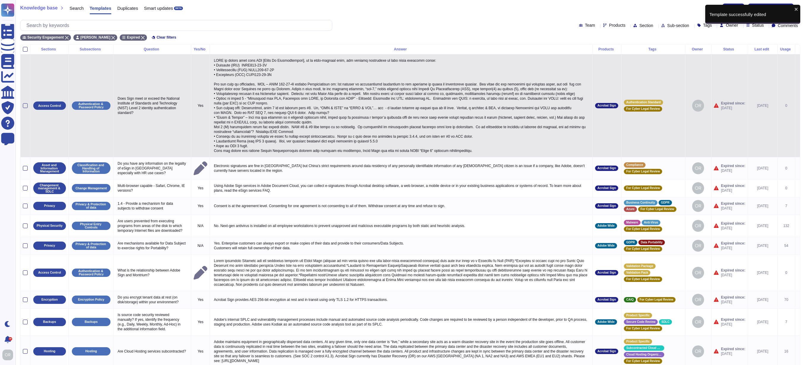
click at [797, 106] on icon at bounding box center [797, 106] width 0 height 0
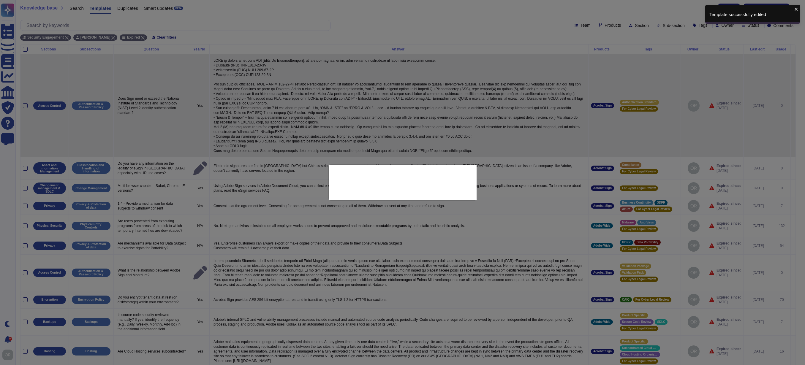
type textarea "Does Sign meet or exceed the National Institute of Standards and Technology (NI…"
type textarea "NIST is moving away from LOA [Level Of Authentication], as an over-arching term…"
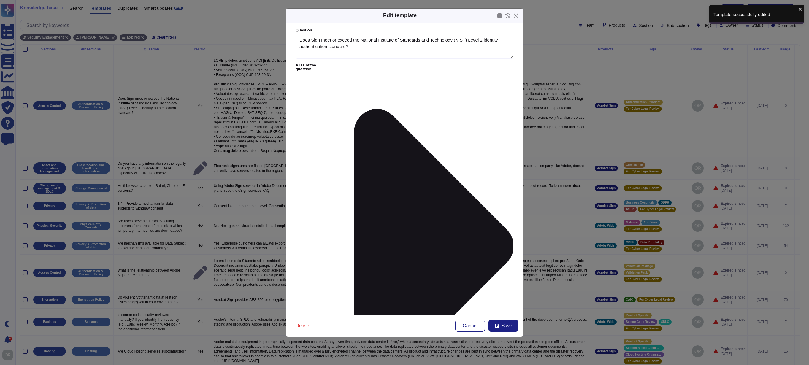
type textarea "Does Sign meet or exceed the National Institute of Standards and Technology (NI…"
type textarea "NIST is moving away from LOA [Level Of Authentication], as an over-arching term…"
drag, startPoint x: 507, startPoint y: 109, endPoint x: 507, endPoint y: 240, distance: 130.9
drag, startPoint x: 507, startPoint y: 240, endPoint x: 508, endPoint y: 287, distance: 46.9
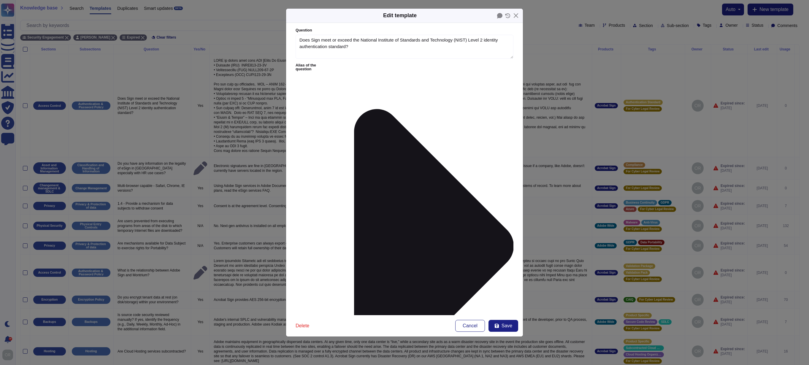
click at [513, 326] on button "Save" at bounding box center [504, 326] width 30 height 12
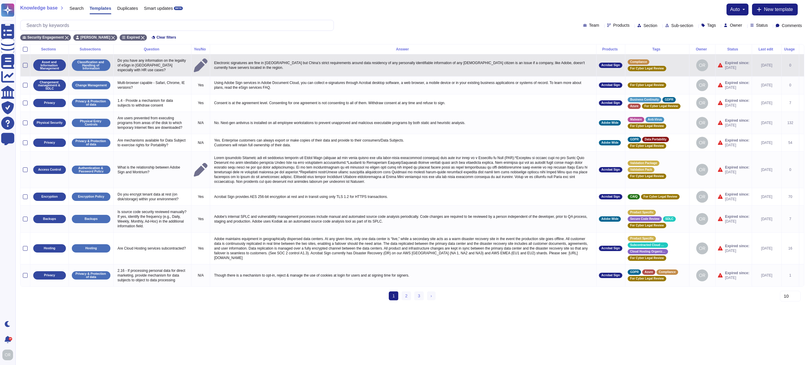
click at [802, 66] on icon at bounding box center [802, 66] width 0 height 0
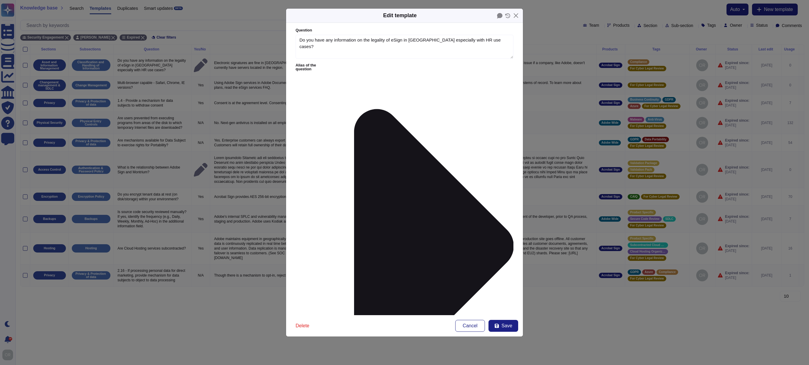
type textarea "Do you have any information on the legality of eSign in China especially with H…"
type textarea "Electronic signatures are fine in China but China’s strict requirements around …"
click at [506, 326] on span "Save" at bounding box center [507, 326] width 11 height 5
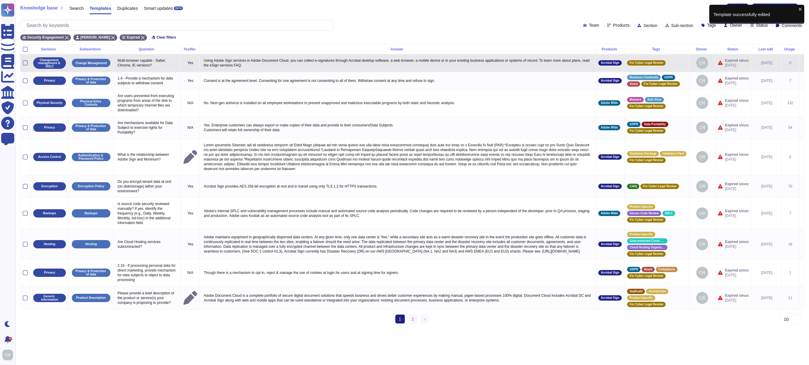
click at [802, 64] on icon at bounding box center [802, 64] width 0 height 0
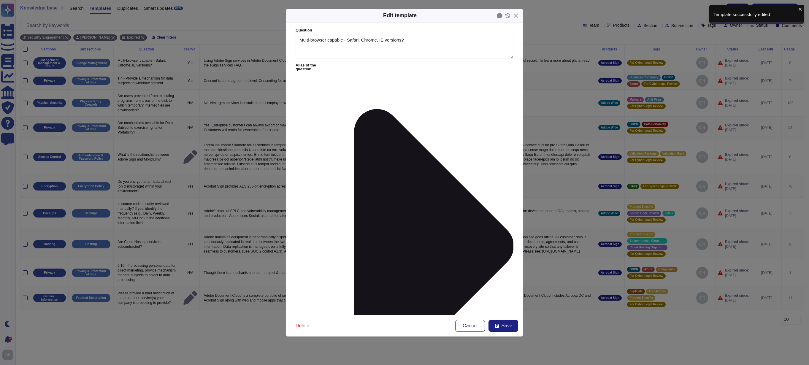
type textarea "Multi-browser capable - Safari, Chrome, IE versions?"
type textarea "Using Adobe Sign services in Adobe Document Cloud, you can collect e-signatures…"
click at [507, 328] on span "Save" at bounding box center [507, 326] width 11 height 5
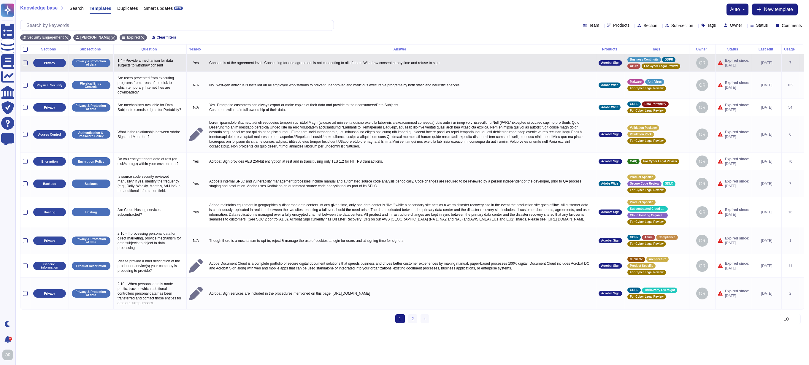
click at [802, 63] on icon at bounding box center [802, 63] width 0 height 0
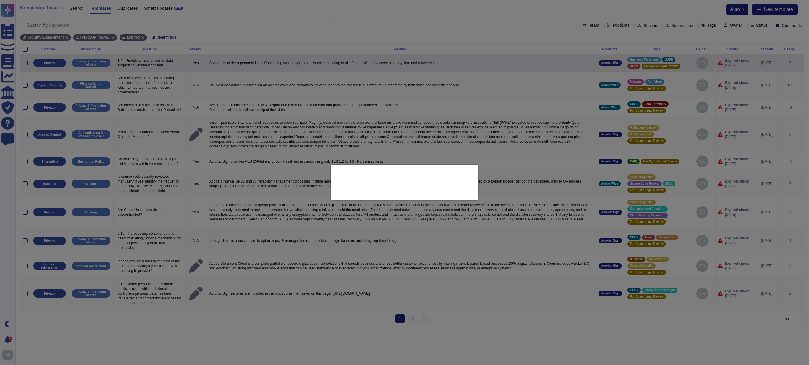
type textarea "1.4 - Provide a mechanism for data subjects to withdraw consent"
type textarea "Consent is at the agreement level. Consenting for one agreement is not consenti…"
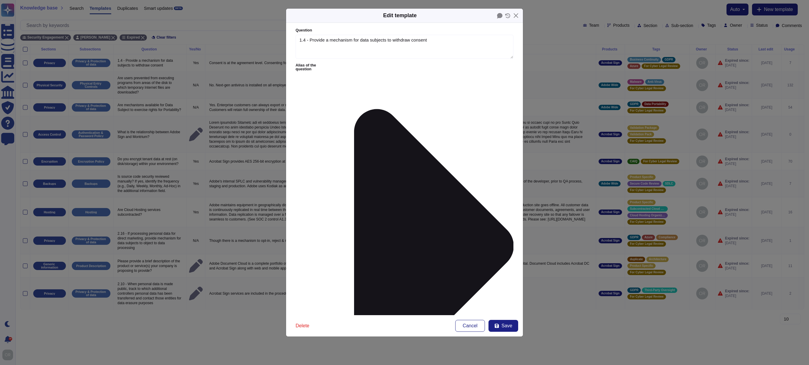
type textarea "1.4 - Provide a mechanism for data subjects to withdraw consent"
type textarea "Consent is at the agreement level. Consenting for one agreement is not consenti…"
drag, startPoint x: 310, startPoint y: 40, endPoint x: 284, endPoint y: 41, distance: 26.4
click at [284, 41] on div "Edit template Question 1.4 - Provide a mechanism for data subjects to withdraw …" at bounding box center [404, 182] width 809 height 365
click at [504, 327] on span "Save" at bounding box center [507, 326] width 11 height 5
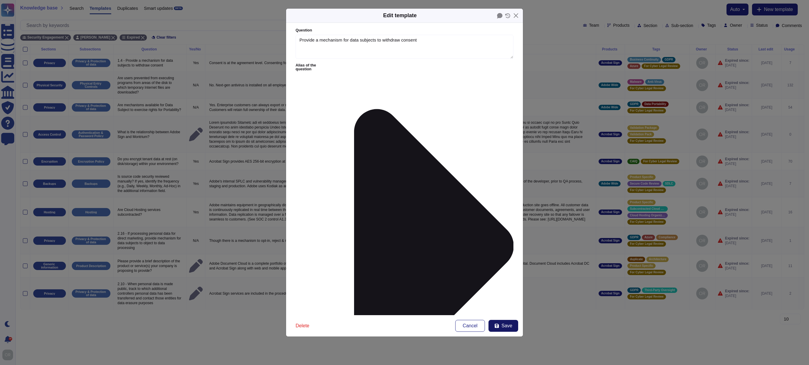
type textarea "1.4 - Provide a mechanism for data subjects to withdraw consent"
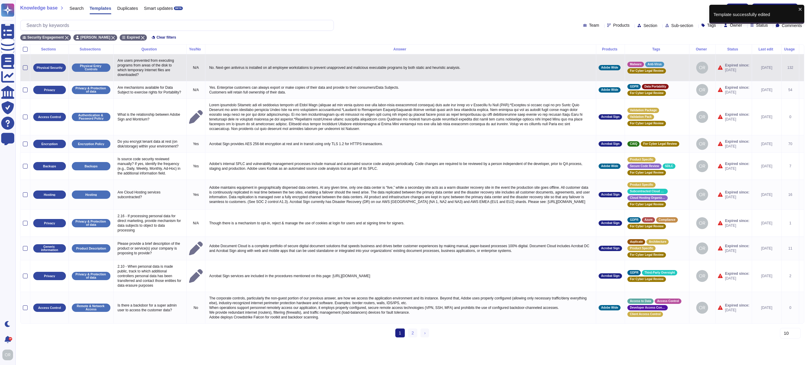
click at [802, 68] on icon at bounding box center [802, 68] width 0 height 0
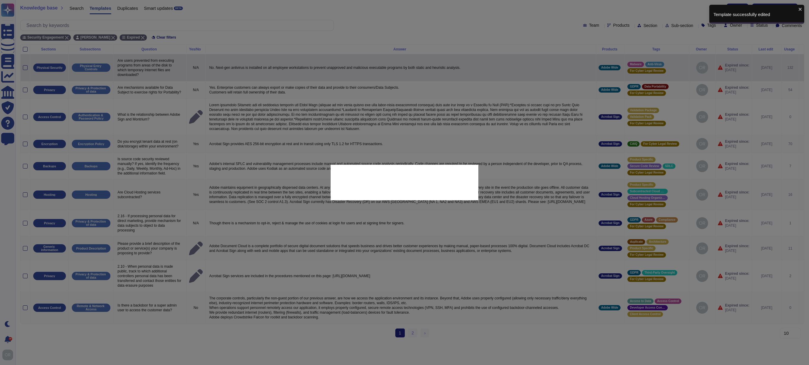
type textarea "Are users prevented from executing programs from areas of the disk to which tem…"
type textarea "No. Next-gen antivirus is installed on all employee workstations to prevent una…"
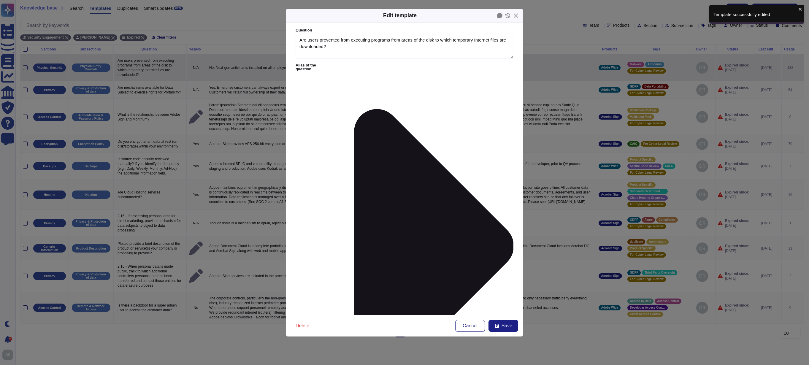
type textarea "Are users prevented from executing programs from areas of the disk to which tem…"
type textarea "No. Next-gen antivirus is installed on all employee workstations to prevent una…"
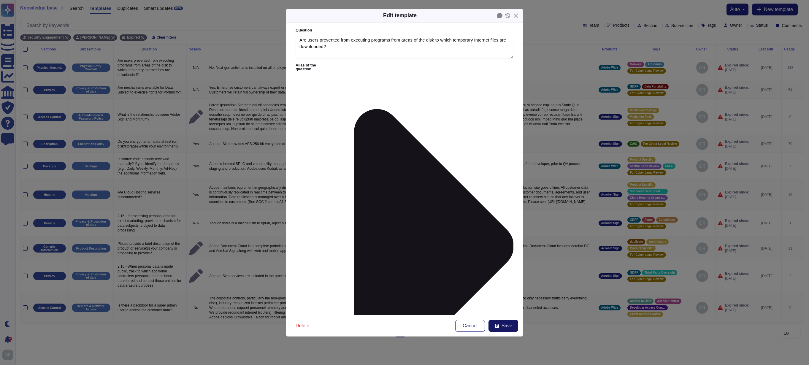
click at [506, 327] on span "Save" at bounding box center [507, 326] width 11 height 5
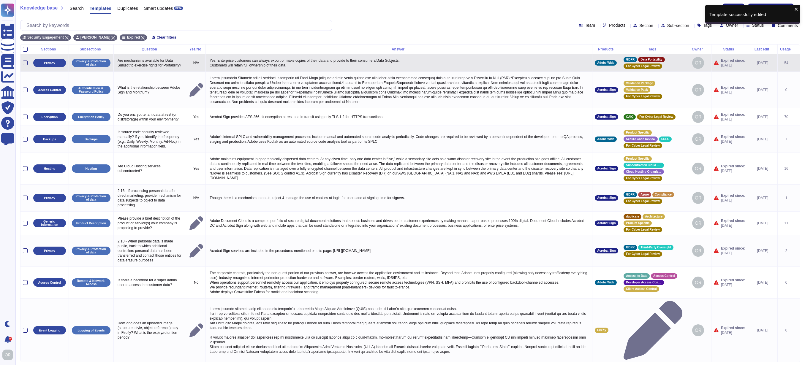
click at [797, 63] on icon at bounding box center [797, 63] width 0 height 0
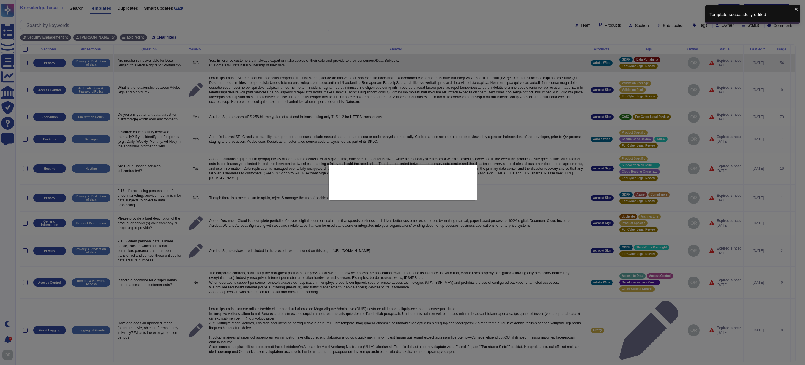
type textarea "Are mechanisms available for Data Subject to exercise rights for Portability?"
type textarea "Yes. Enterprise customers can always export or make copies of their data and pr…"
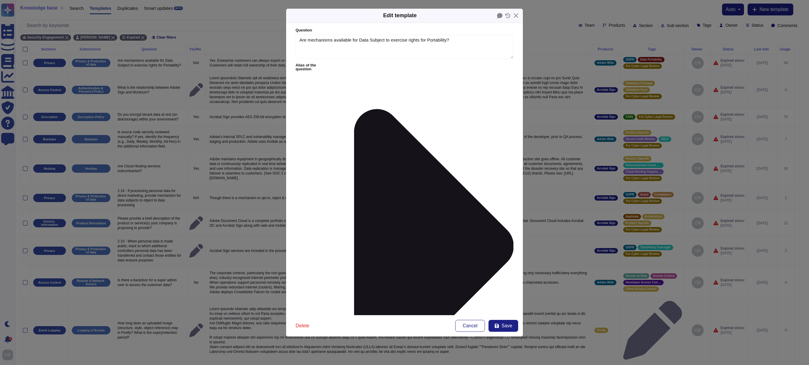
type textarea "Are mechanisms available for Data Subject to exercise rights for Portability?"
type textarea "Yes. Enterprise customers can always export or make copies of their data and pr…"
click at [516, 329] on button "Save" at bounding box center [504, 326] width 30 height 12
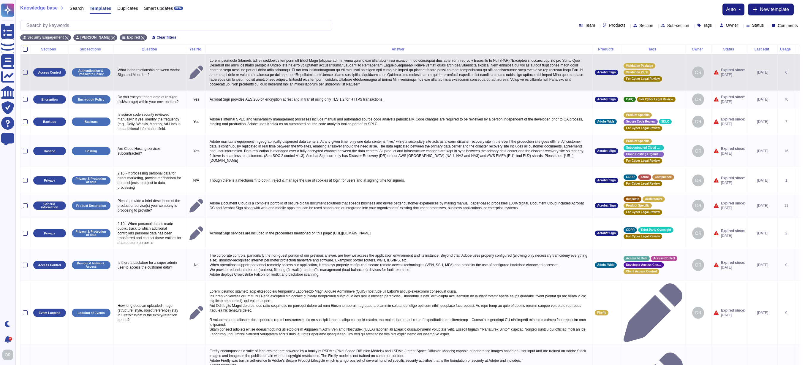
click at [797, 73] on icon at bounding box center [797, 73] width 0 height 0
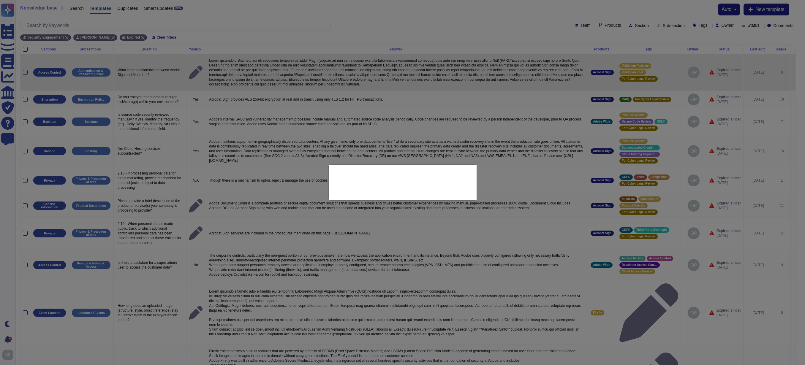
type textarea "What is the relationship between Adobe Sign and Montrium?"
type textarea "Adobe leverages Montrium for the following services for Adobe Sign (similar to …"
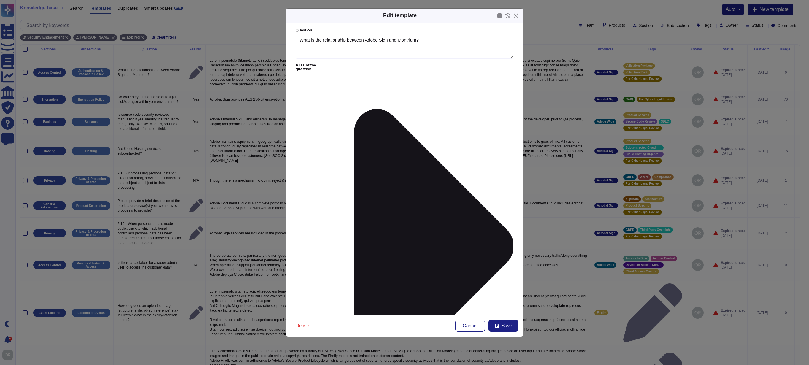
type textarea "What is the relationship between Adobe Sign and Montrium?"
type textarea "Adobe leverages Montrium for the following services for Adobe Sign (similar to …"
drag, startPoint x: 507, startPoint y: 110, endPoint x: 504, endPoint y: 186, distance: 76.3
click at [342, 45] on textarea "What is the relationship between Adobe Sign and Montrium?" at bounding box center [405, 47] width 218 height 24
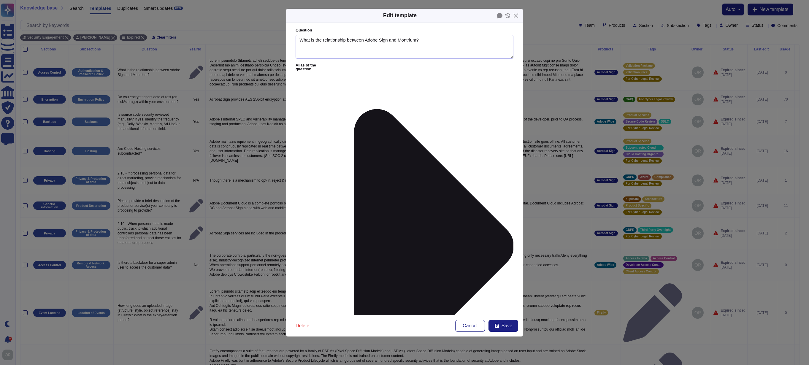
drag, startPoint x: 406, startPoint y: 44, endPoint x: 449, endPoint y: 42, distance: 43.4
click at [406, 44] on textarea "What is the relationship between Adobe Sign and Montrium?" at bounding box center [405, 47] width 218 height 24
click at [452, 42] on textarea "What is the relationship between Adobe Sign and Montrium?" at bounding box center [405, 47] width 218 height 24
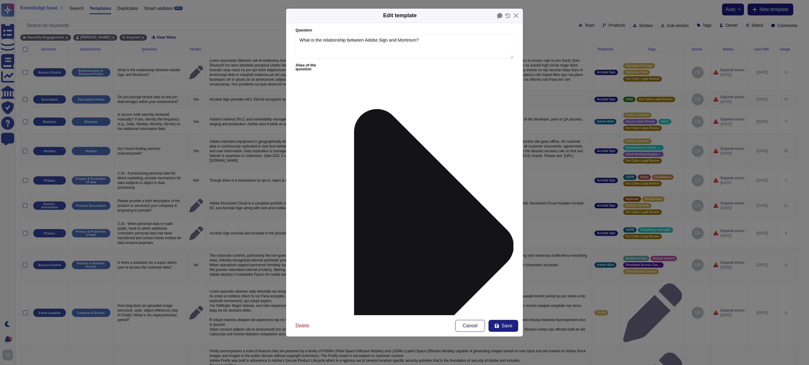
click at [498, 18] on icon at bounding box center [499, 15] width 5 height 5
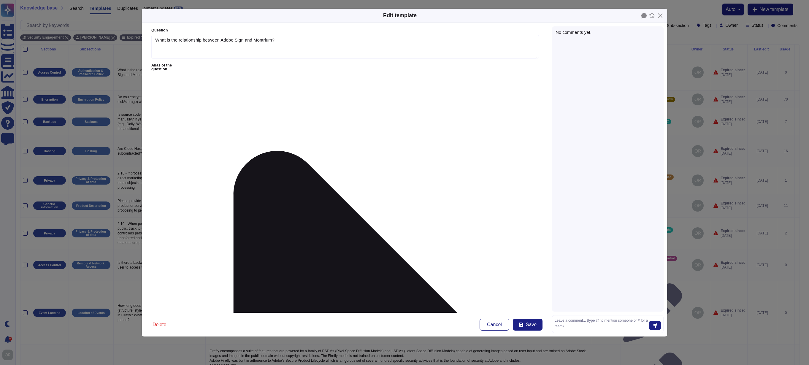
click at [600, 41] on div "No comments yet." at bounding box center [608, 168] width 112 height 285
click at [591, 30] on div "No comments yet." at bounding box center [608, 32] width 104 height 4
click at [598, 31] on div "No comments yet." at bounding box center [608, 32] width 104 height 4
click at [590, 325] on textarea at bounding box center [602, 324] width 94 height 12
click at [599, 264] on div "Louis Rush" at bounding box center [606, 264] width 91 height 7
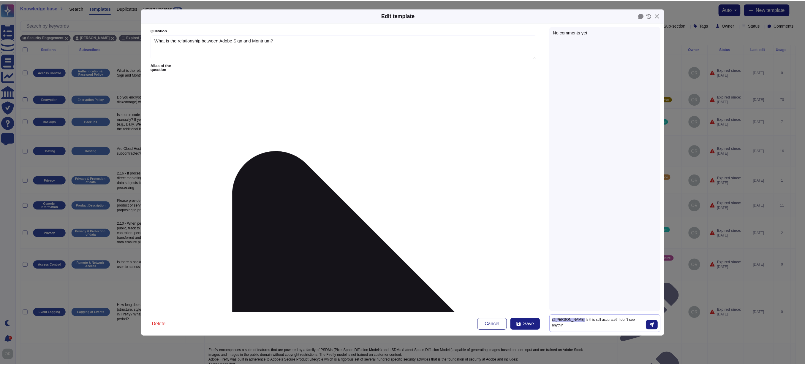
scroll to position [3, 0]
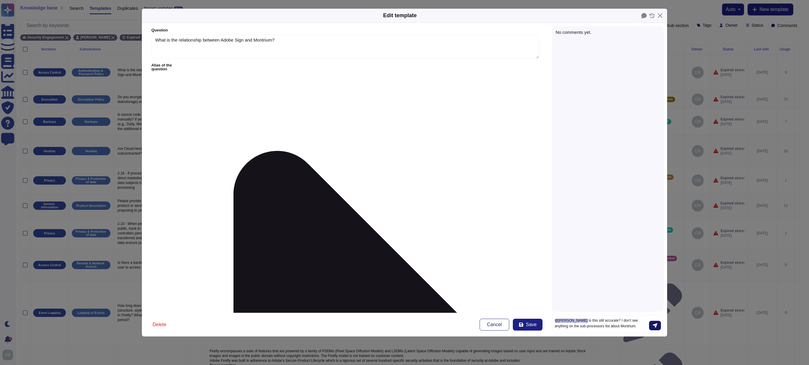
type textarea "@Louis Rush Is this still accurate? I don't see anything on the sub-processors …"
click at [654, 326] on icon "submit" at bounding box center [655, 325] width 5 height 5
click at [662, 16] on button "Close" at bounding box center [660, 15] width 9 height 9
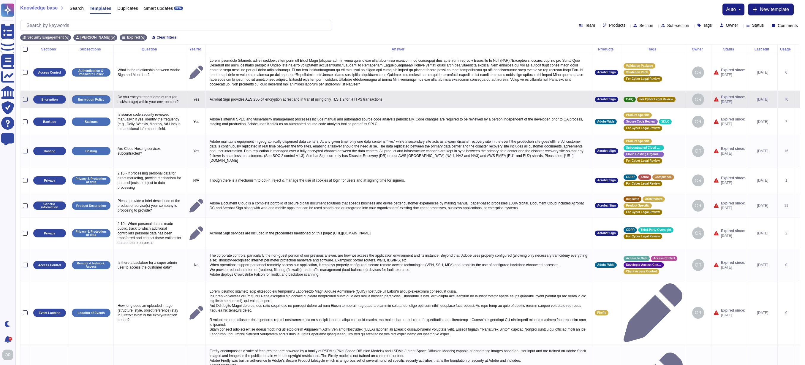
click at [797, 100] on icon at bounding box center [797, 100] width 0 height 0
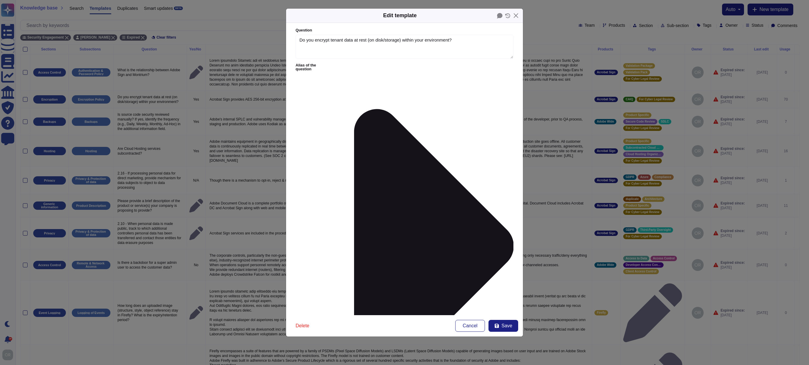
type textarea "Do you encrypt tenant data at rest (on disk/storage) within your environment?"
type textarea "Acrobat Sign provides AES 256-bit encryption at rest and in transit using only …"
click at [510, 325] on span "Save" at bounding box center [507, 326] width 11 height 5
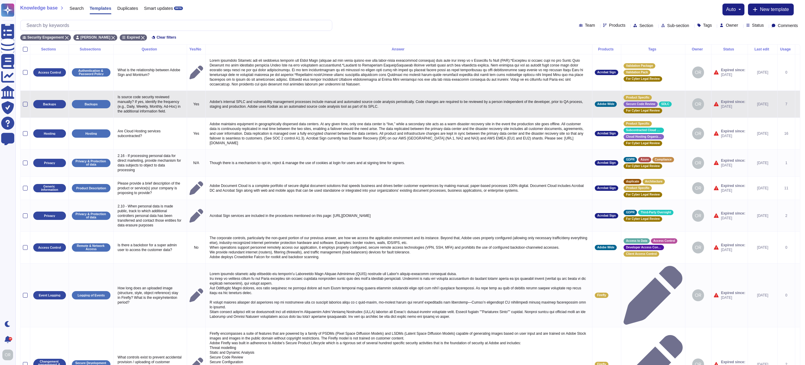
click at [797, 104] on icon at bounding box center [797, 104] width 0 height 0
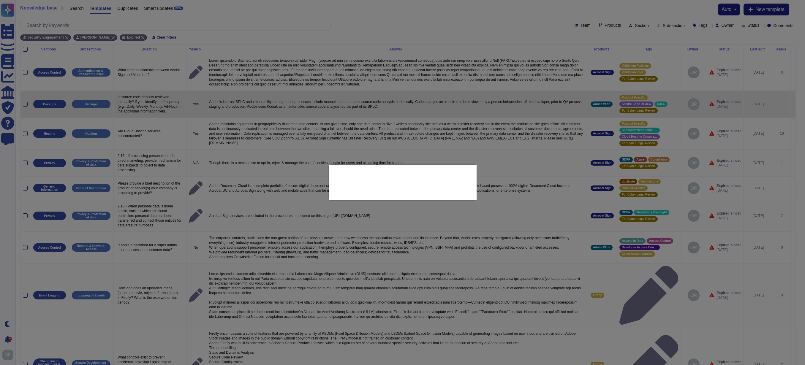
type textarea "Is source code security reviewed manually? If yes, identify the frequency (e.g.…"
type textarea "Adobe's internal SPLC and vulnerability management processes include manual and…"
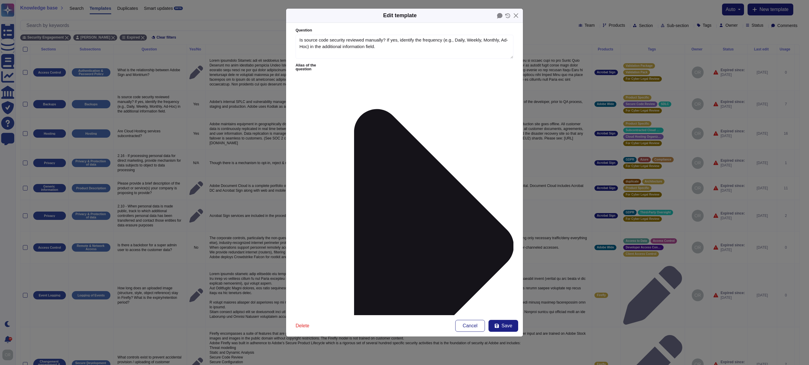
type textarea "Is source code security reviewed manually? If yes, identify the frequency (e.g.…"
type textarea "Adobe's internal SPLC and vulnerability management processes include manual and…"
drag, startPoint x: 508, startPoint y: 109, endPoint x: 506, endPoint y: 114, distance: 5.5
click at [505, 326] on span "Save" at bounding box center [507, 326] width 11 height 5
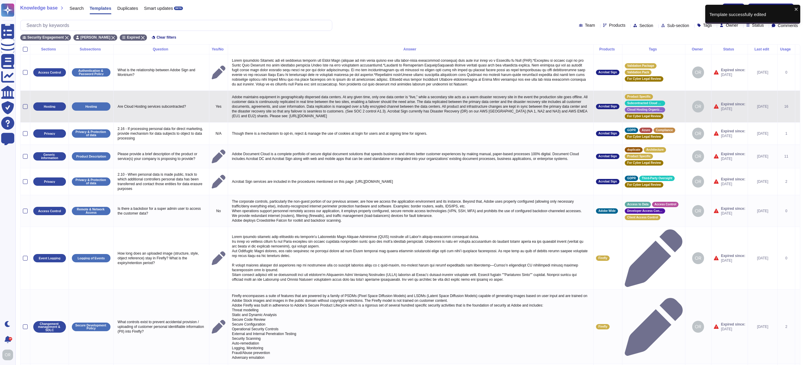
click at [797, 107] on icon at bounding box center [797, 107] width 0 height 0
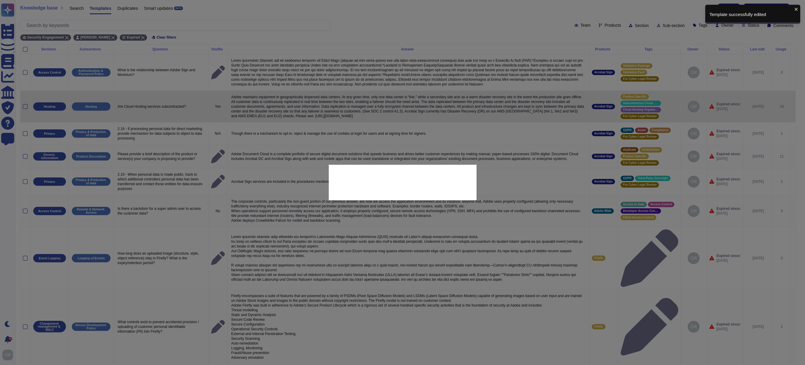
type textarea "Are Cloud Hosting services subcontracted?"
type textarea "Adobe maintains equipment in geographically dispersed data centers. At any give…"
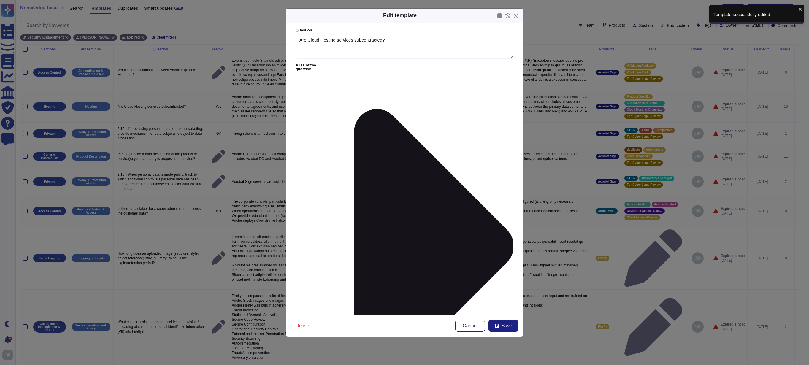
type textarea "Are Cloud Hosting services subcontracted?"
drag, startPoint x: 508, startPoint y: 109, endPoint x: 509, endPoint y: 172, distance: 62.6
click at [509, 172] on form "Question Are Cloud Hosting services subcontracted? Alias of the question Answer…" at bounding box center [404, 169] width 237 height 292
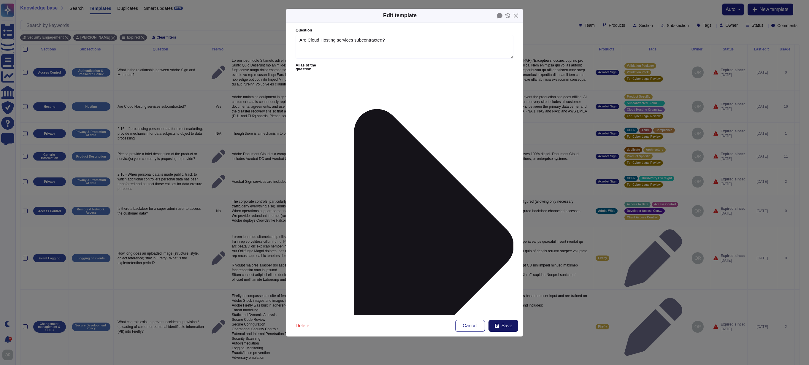
click at [504, 321] on button "Save" at bounding box center [504, 326] width 30 height 12
type textarea "Adobe maintains equipment in geographically dispersed data centers. At any give…"
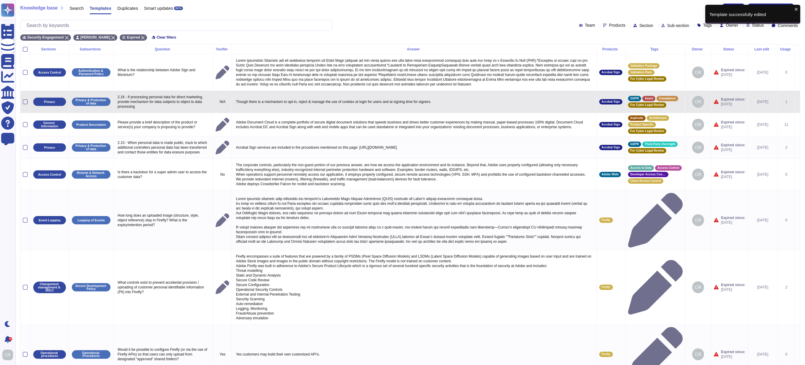
click at [797, 102] on icon at bounding box center [797, 102] width 0 height 0
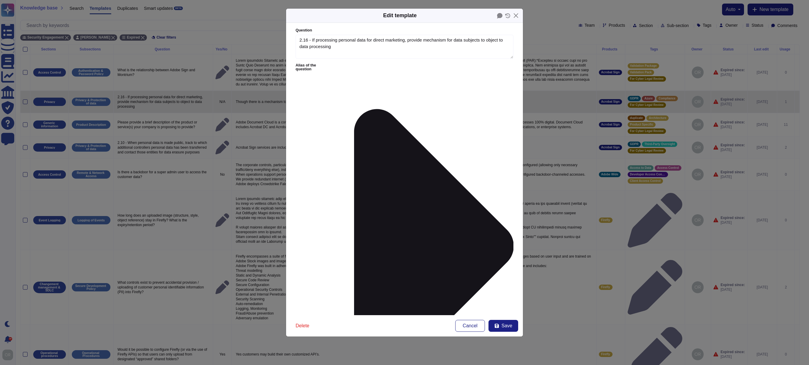
type textarea "2.16 - If processing personal data for direct marketing, provide mechanism for …"
type textarea "Though there is a mechanism to opt-in, reject & manage the use of cookies at lo…"
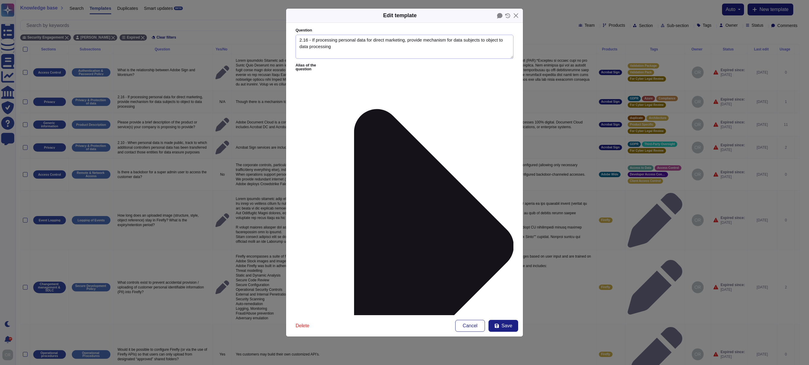
drag, startPoint x: 312, startPoint y: 39, endPoint x: 290, endPoint y: 39, distance: 22.0
click at [290, 39] on form "Question 2.16 - If processing personal data for direct marketing, provide mecha…" at bounding box center [404, 169] width 237 height 292
click at [504, 326] on span "Save" at bounding box center [507, 326] width 11 height 5
type textarea "2.16 - If processing personal data for direct marketing, provide mechanism for …"
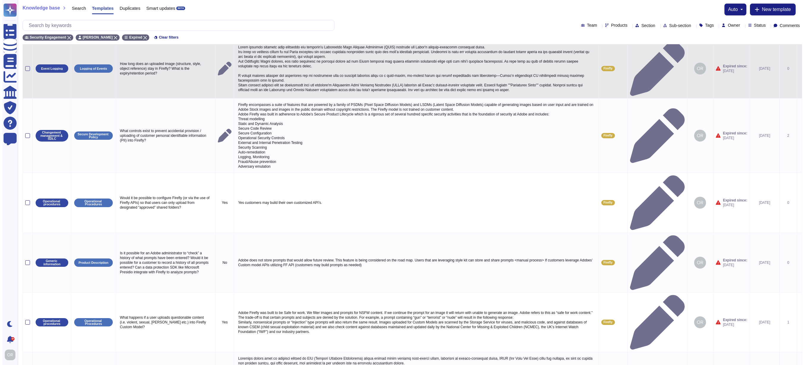
scroll to position [0, 0]
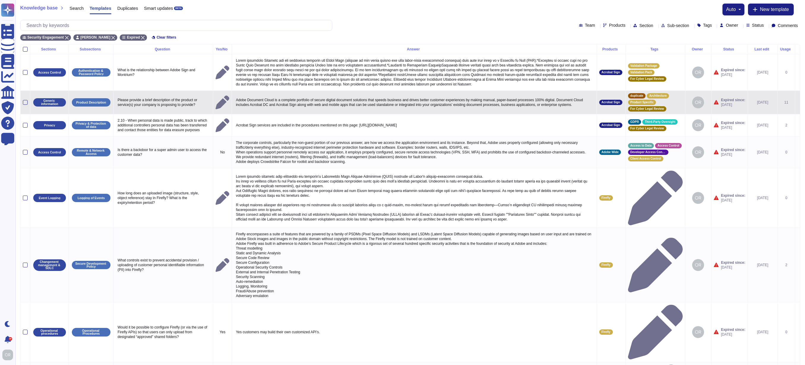
click at [797, 103] on icon at bounding box center [797, 103] width 0 height 0
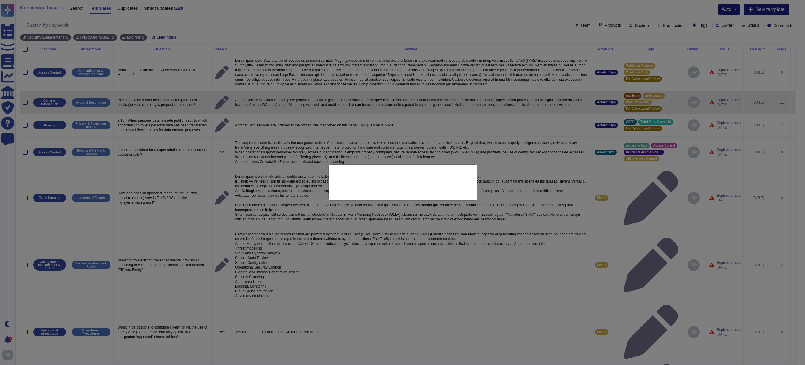
type textarea "Please provide a brief description of the product or service(s) your company is…"
type textarea "Adobe Document Cloud is a complete portfolio of secure digital document solutio…"
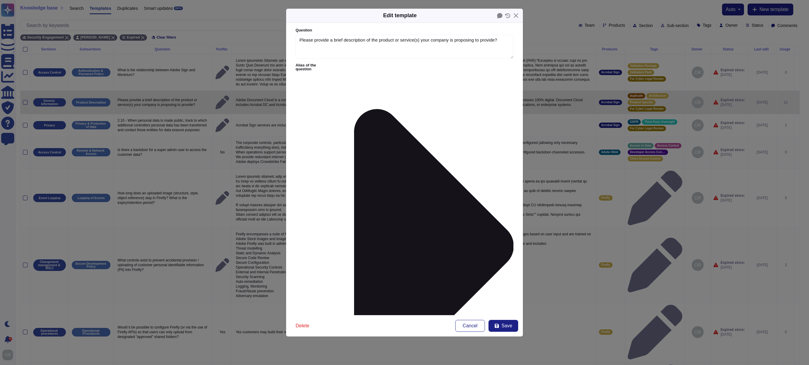
type textarea "Please provide a brief description of the product or service(s) your company is…"
type textarea "Adobe Document Cloud is a complete portfolio of secure digital document solutio…"
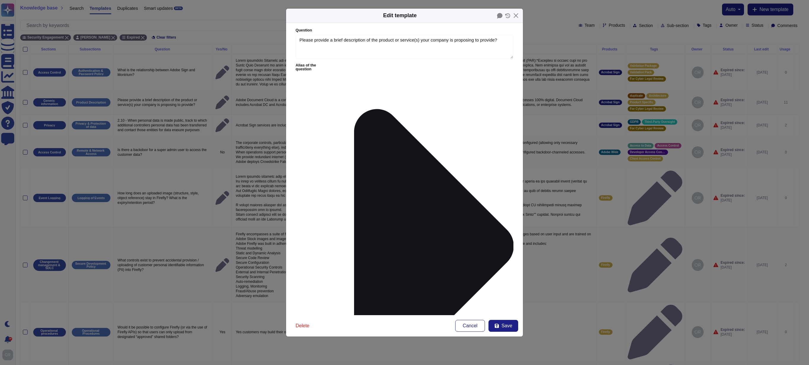
drag, startPoint x: 508, startPoint y: 109, endPoint x: 508, endPoint y: 132, distance: 22.9
click at [511, 326] on span "Save" at bounding box center [507, 326] width 11 height 5
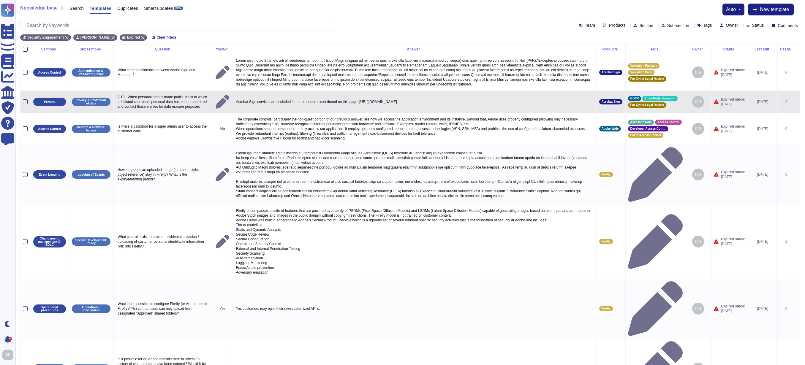
click at [797, 102] on icon at bounding box center [797, 102] width 0 height 0
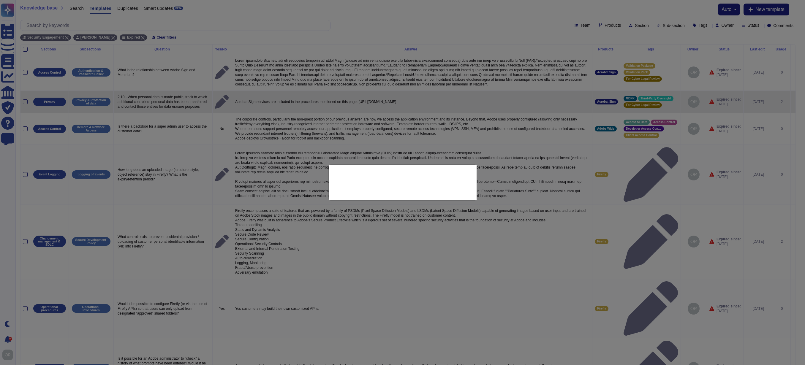
type textarea "2.10 - When personal data is made public, track to which additional controllers…"
type textarea "Acrobat Sign services are included in the procedures mentioned on this page: ht…"
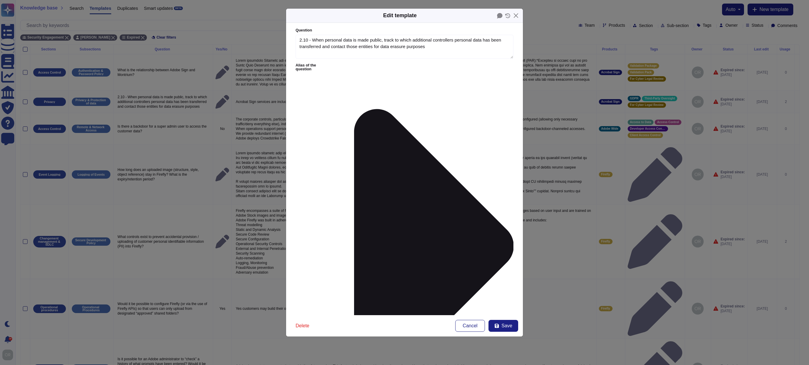
type textarea "2.10 - When personal data is made public, track to which additional controllers…"
type textarea "Acrobat Sign services are included in the procedures mentioned on this page: ht…"
drag, startPoint x: 313, startPoint y: 41, endPoint x: 290, endPoint y: 40, distance: 23.2
click at [290, 40] on form "Question 2.10 - When personal data is made public, track to which additional co…" at bounding box center [404, 169] width 237 height 292
click at [507, 56] on textarea "When personal data is made public, track to which additional controllers person…" at bounding box center [405, 46] width 218 height 23
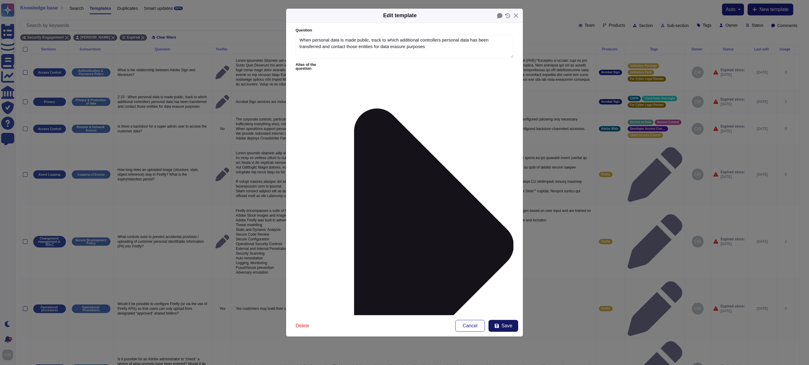
click at [506, 325] on span "Save" at bounding box center [507, 326] width 11 height 5
type textarea "2.10 - When personal data is made public, track to which additional controllers…"
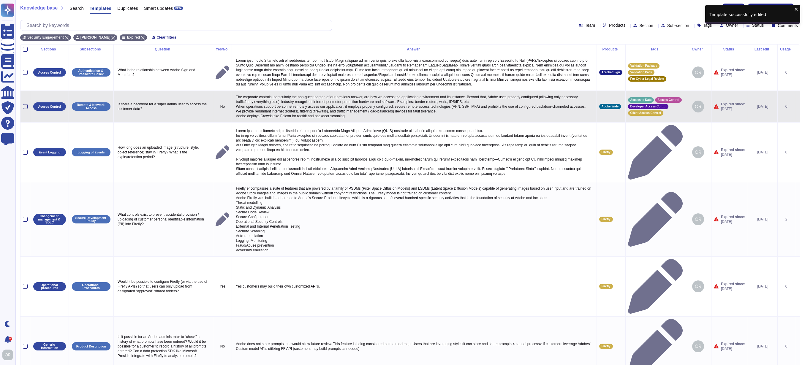
click at [797, 107] on icon at bounding box center [797, 107] width 0 height 0
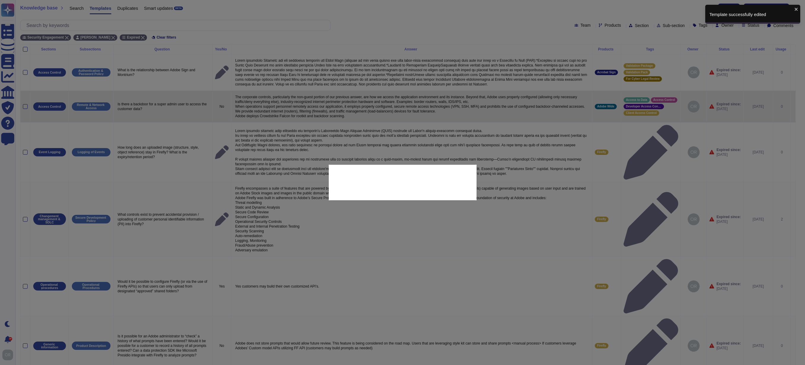
type textarea "Is there a backdoor for a super admin user to access the customer data?"
type textarea "The corporate controls, particularly the non-guest portion of our previous answ…"
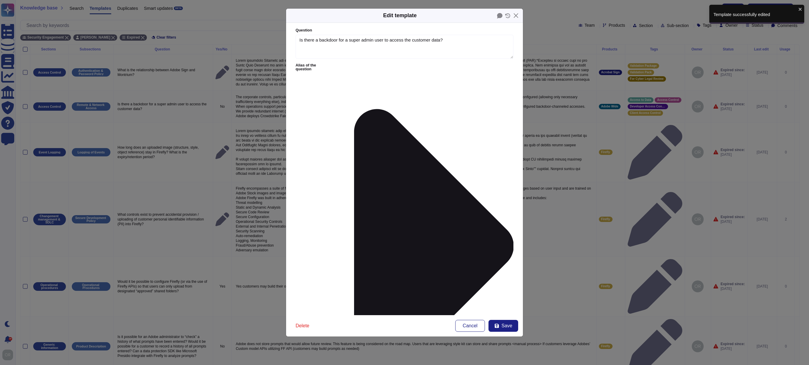
type textarea "Is there a backdoor for a super admin user to access the customer data?"
type textarea "The corporate controls, particularly the non-guest portion of our previous answ…"
drag, startPoint x: 507, startPoint y: 110, endPoint x: 507, endPoint y: 166, distance: 56.1
click at [511, 326] on span "Save" at bounding box center [507, 326] width 11 height 5
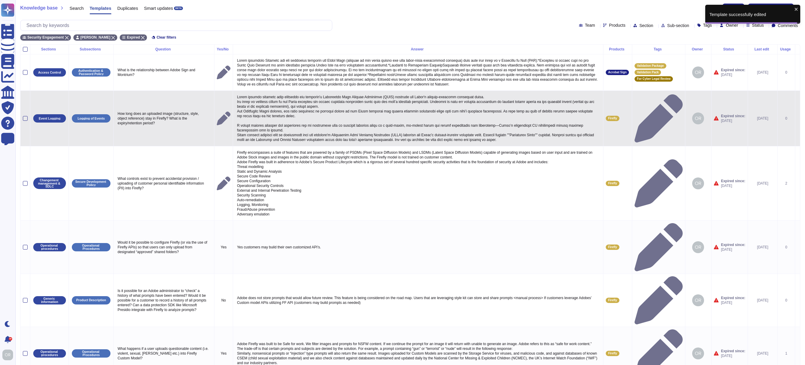
click at [797, 119] on icon at bounding box center [797, 119] width 0 height 0
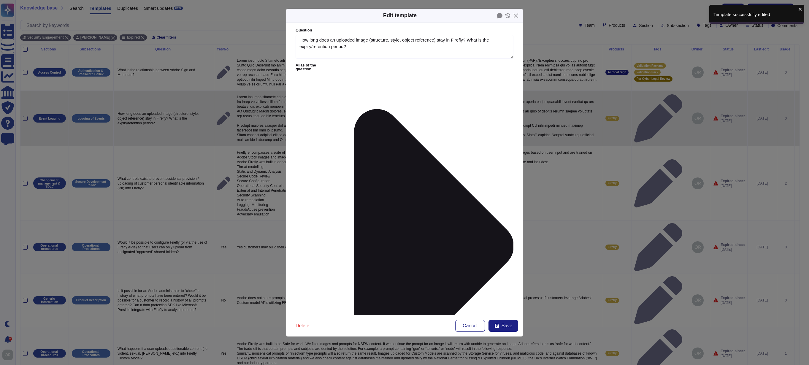
type textarea "How long does an uploaded image (structure, style, object reference) stay in Fi…"
type textarea "Adobe retains customer data following the customer's Enterprise Term License Ag…"
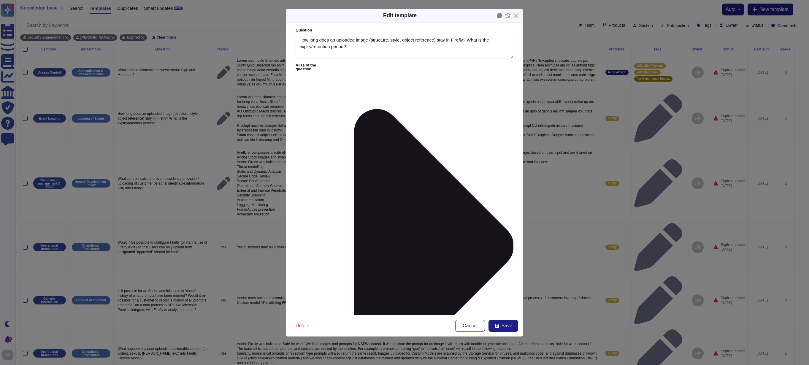
drag, startPoint x: 507, startPoint y: 110, endPoint x: 507, endPoint y: 196, distance: 86.4
drag, startPoint x: 507, startPoint y: 196, endPoint x: 508, endPoint y: 200, distance: 4.2
click at [504, 326] on span "Save" at bounding box center [507, 326] width 11 height 5
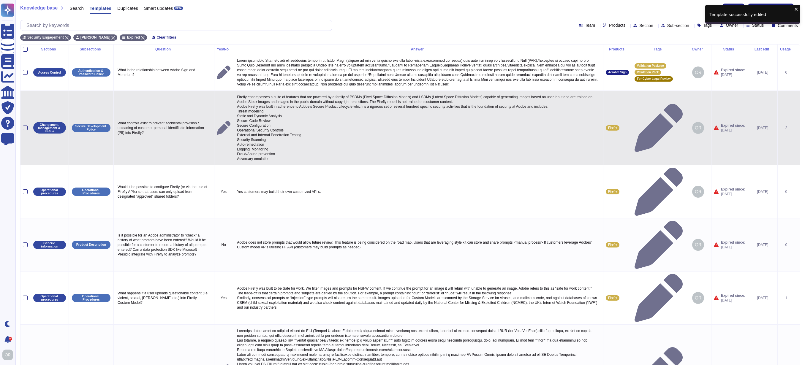
click at [797, 128] on icon at bounding box center [797, 128] width 0 height 0
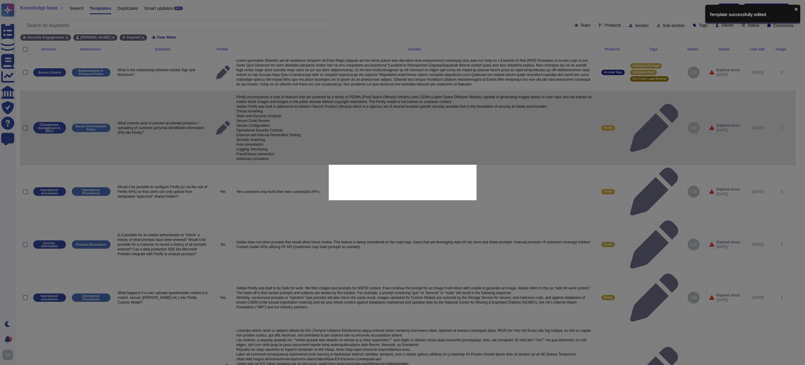
type textarea "What controls exist to prevent accidental provision / uploading of customer per…"
type textarea "Firefly encompasses a suite of features that are powered by a family of PSDMs (…"
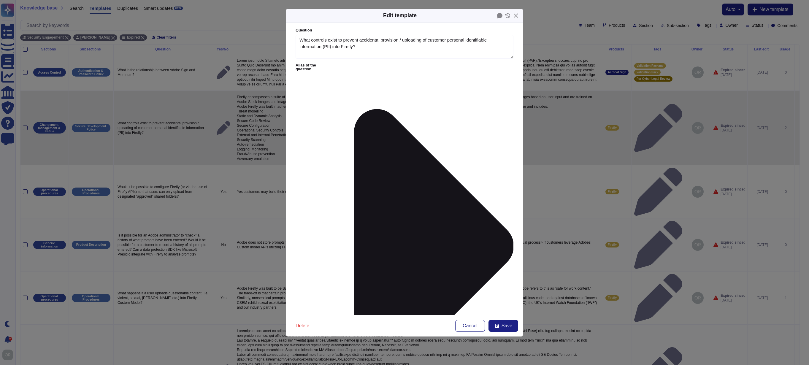
type textarea "What controls exist to prevent accidental provision / uploading of customer per…"
type textarea "Firefly encompasses a suite of features that are powered by a family of PSDMs (…"
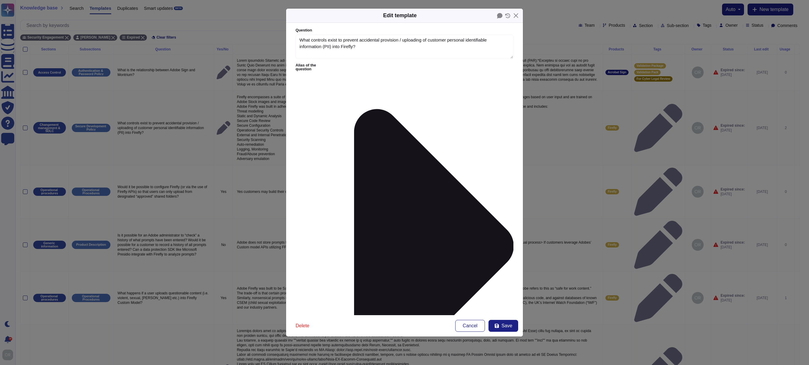
drag, startPoint x: 508, startPoint y: 110, endPoint x: 505, endPoint y: 201, distance: 91.5
click at [500, 325] on button "Save" at bounding box center [504, 326] width 30 height 12
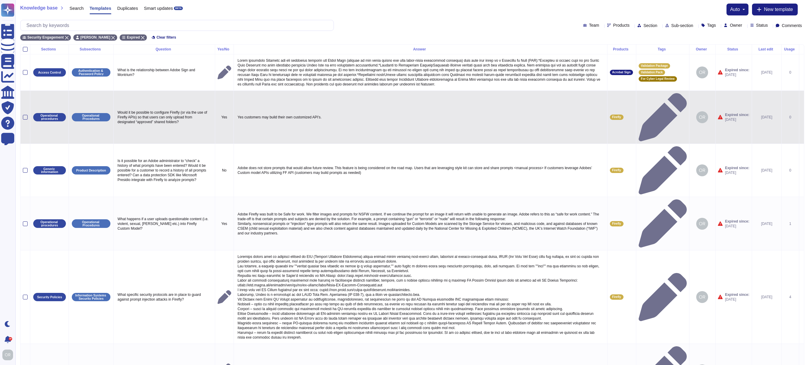
click at [802, 118] on icon at bounding box center [802, 118] width 0 height 0
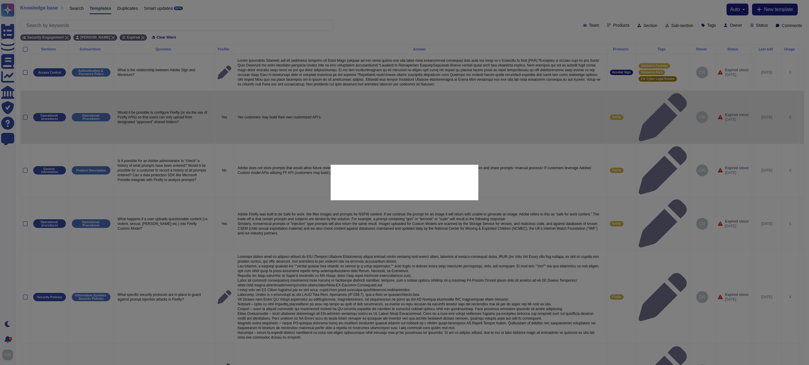
type textarea "Would it be possible to configure Firefly (or via the use of Firefly APIs) so t…"
type textarea "Yes customers may build their own customized API’s."
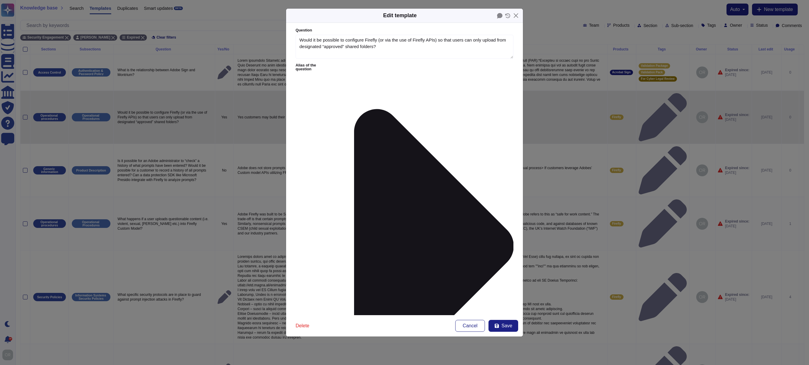
type textarea "Would it be possible to configure Firefly (or via the use of Firefly APIs) so t…"
type textarea "Yes customers may build their own customized API’s."
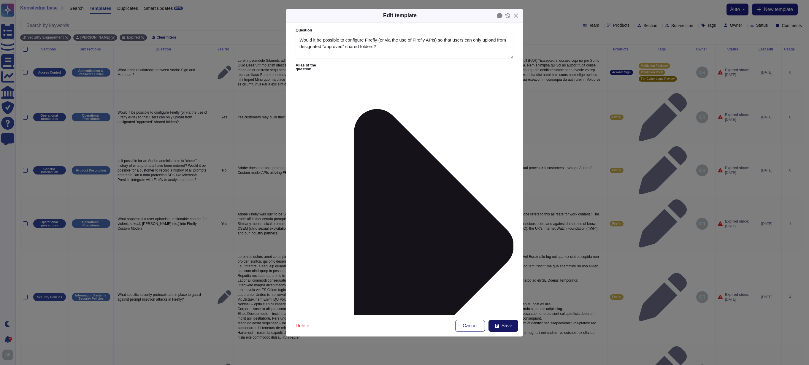
click at [512, 326] on span "Save" at bounding box center [507, 326] width 11 height 5
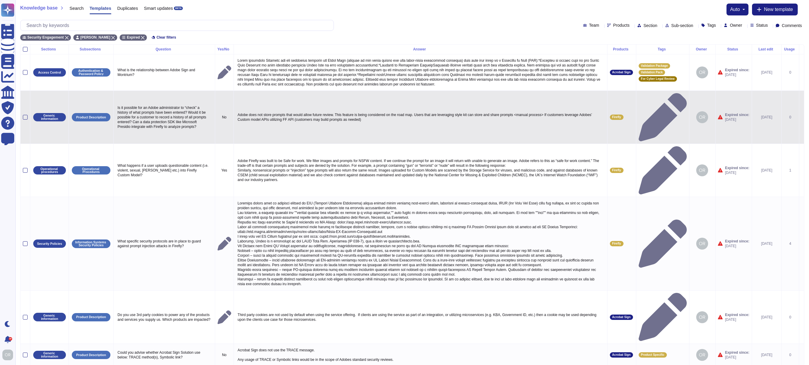
click at [802, 118] on icon at bounding box center [802, 118] width 0 height 0
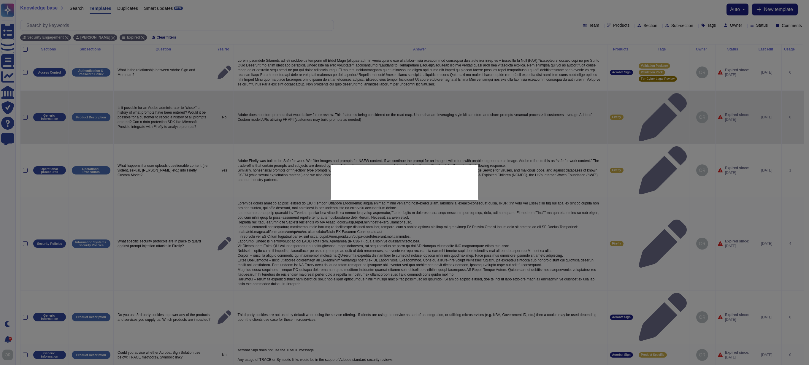
type textarea "Is it possible for an Adobe administrator to “check” a history of what prompts …"
type textarea "Adobe does not store prompts that would allow future review. This feature is be…"
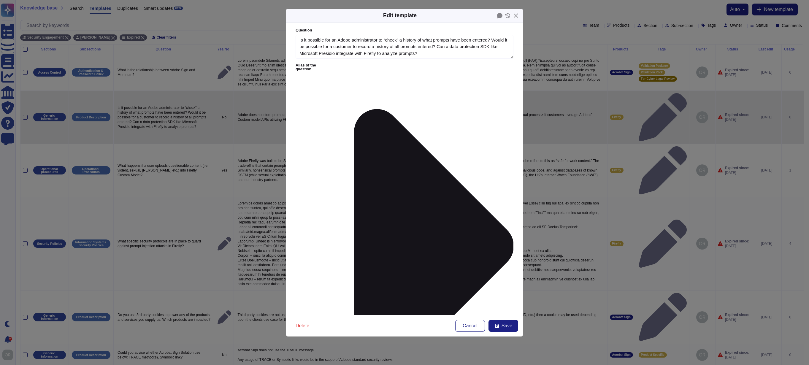
type textarea "Is it possible for an Adobe administrator to “check” a history of what prompts …"
type textarea "Adobe does not store prompts that would allow future review. This feature is be…"
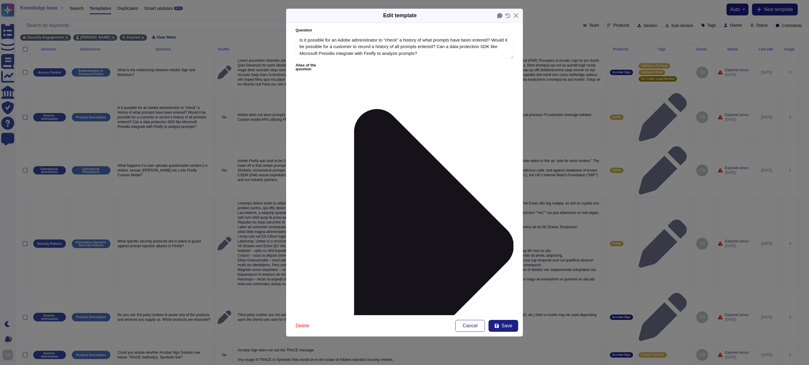
drag, startPoint x: 508, startPoint y: 109, endPoint x: 509, endPoint y: 123, distance: 14.6
click at [509, 123] on form "Question Is it possible for an Adobe administrator to “check” a history of what…" at bounding box center [404, 169] width 237 height 292
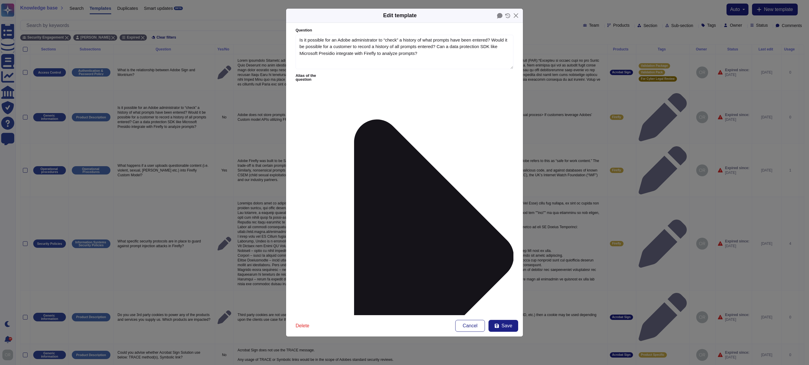
drag, startPoint x: 507, startPoint y: 56, endPoint x: 508, endPoint y: 65, distance: 9.8
click at [508, 65] on textarea "Is it possible for an Adobe administrator to “check” a history of what prompts …" at bounding box center [405, 52] width 218 height 34
drag, startPoint x: 508, startPoint y: 132, endPoint x: 508, endPoint y: 125, distance: 7.7
click at [505, 326] on span "Save" at bounding box center [507, 326] width 11 height 5
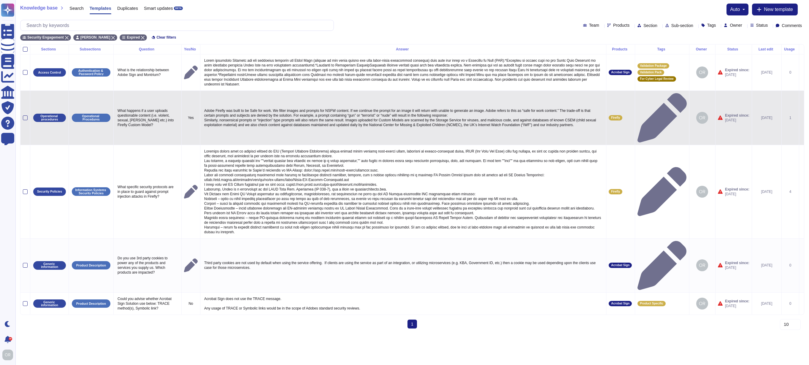
click at [802, 118] on icon at bounding box center [802, 118] width 0 height 0
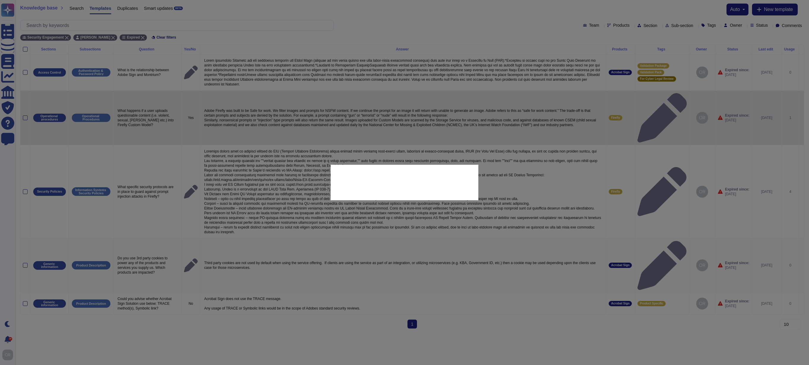
type textarea "What happens if a user uploads questionable content (i.e. violent, sexual, gore…"
type textarea "Adobe Firefly was built to be Safe for work. We filter images and prompts for N…"
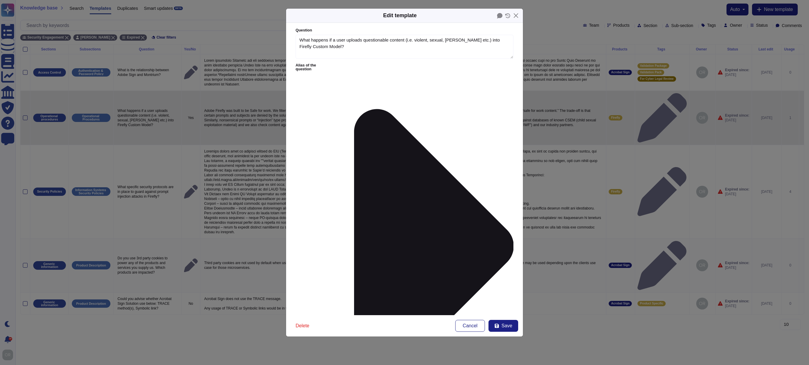
type textarea "What happens if a user uploads questionable content (i.e. violent, sexual, gore…"
type textarea "Adobe Firefly was built to be Safe for work. We filter images and prompts for N…"
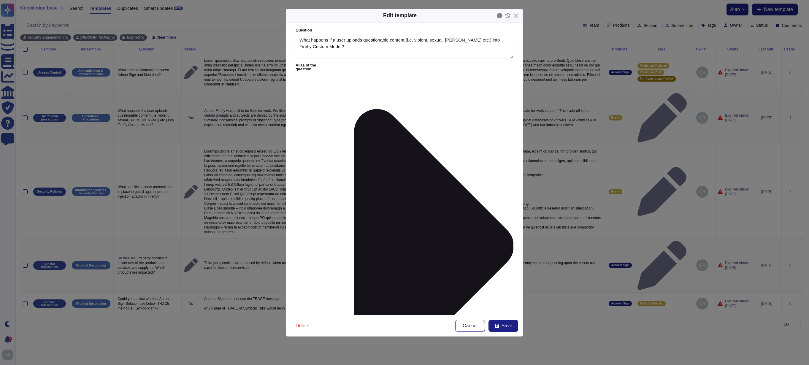
drag, startPoint x: 507, startPoint y: 109, endPoint x: 510, endPoint y: 169, distance: 60.0
click at [510, 169] on form "Question What happens if a user uploads questionable content (i.e. violent, sex…" at bounding box center [404, 169] width 237 height 292
click at [507, 324] on span "Save" at bounding box center [507, 326] width 11 height 5
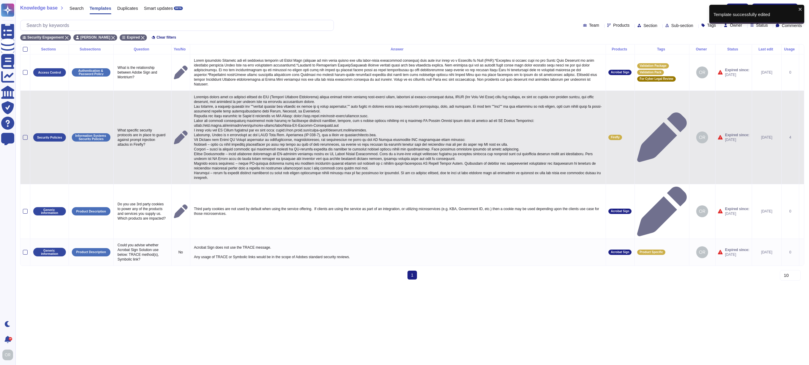
click at [802, 138] on icon at bounding box center [802, 138] width 0 height 0
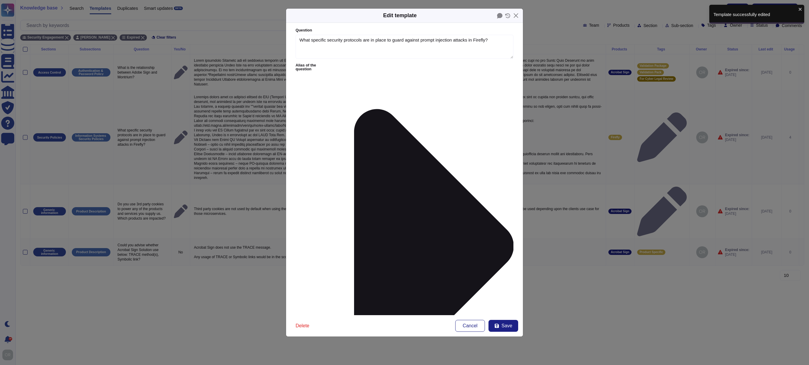
type textarea "What specific security protocols are in place to guard against prompt injection…"
type textarea "Incoming prompt data is filtered through an NLP (Natural Language Processing) p…"
drag, startPoint x: 508, startPoint y: 109, endPoint x: 517, endPoint y: 291, distance: 182.2
click at [517, 291] on form "Question What specific security protocols are in place to guard against prompt …" at bounding box center [404, 169] width 237 height 292
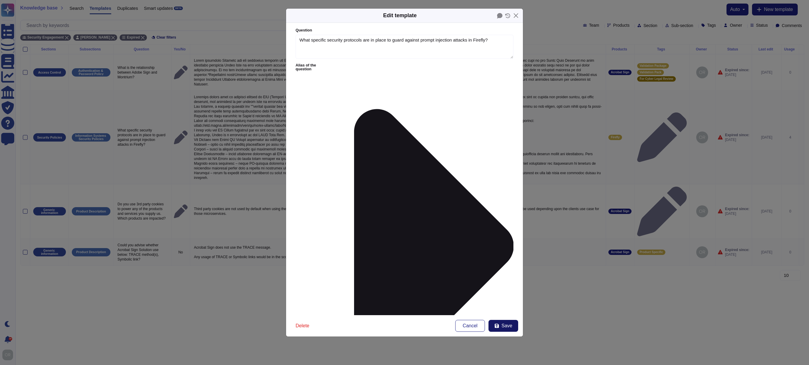
click at [507, 328] on span "Save" at bounding box center [507, 326] width 11 height 5
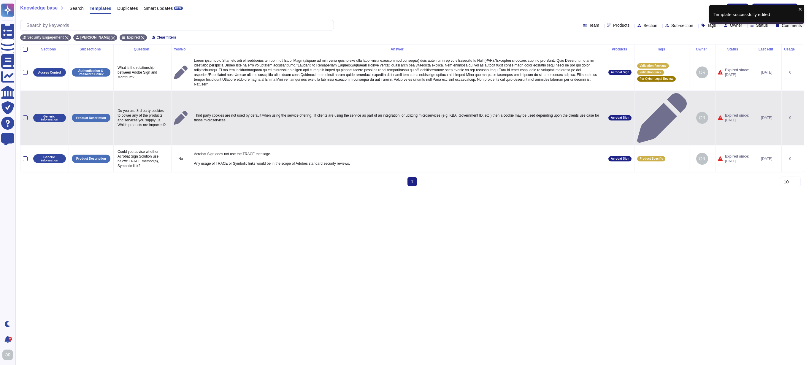
click at [802, 118] on icon at bounding box center [802, 118] width 0 height 0
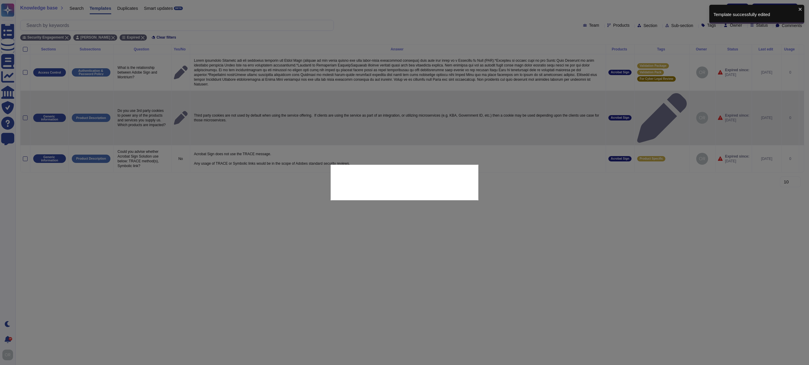
type textarea "Do you use 3rd party cookies to power any of the products and services you supp…"
type textarea "Third party cookies are not used by default when using the service offering. If…"
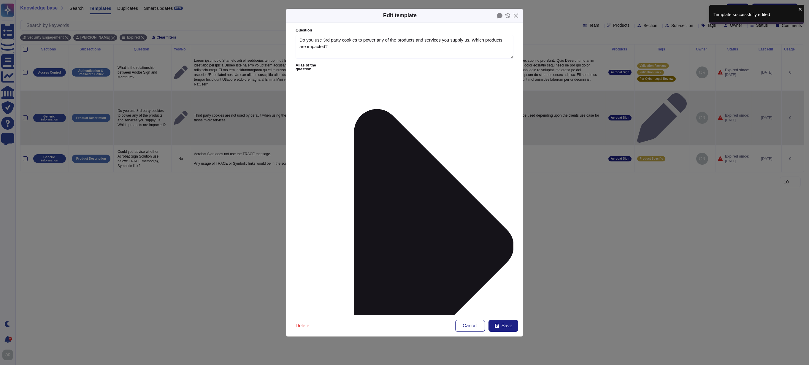
type textarea "Do you use 3rd party cookies to power any of the products and services you supp…"
type textarea "Third party cookies are not used by default when using the service offering. If…"
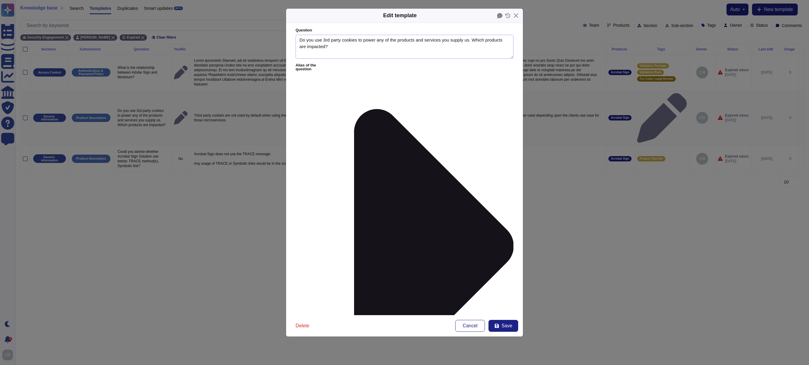
drag, startPoint x: 340, startPoint y: 40, endPoint x: 370, endPoint y: 52, distance: 33.0
click at [370, 52] on textarea "Do you use 3rd party cookies to power any of the products and services you supp…" at bounding box center [405, 47] width 218 height 24
click at [389, 50] on textarea "Do you use 3rd party cookies to power any of the products and services you supp…" at bounding box center [405, 47] width 218 height 24
drag, startPoint x: 507, startPoint y: 109, endPoint x: 507, endPoint y: 119, distance: 9.5
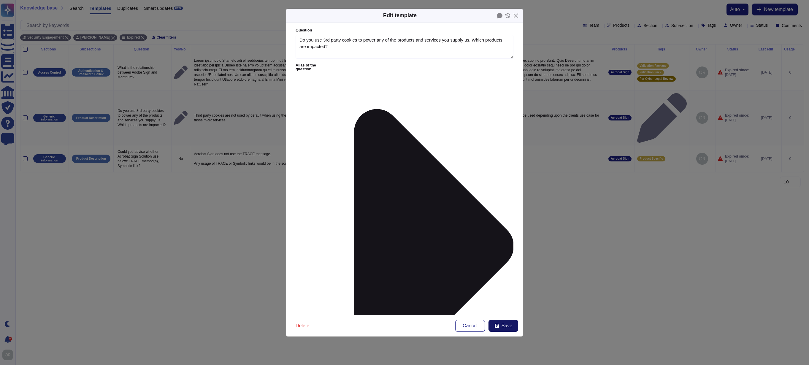
click at [508, 324] on span "Save" at bounding box center [507, 326] width 11 height 5
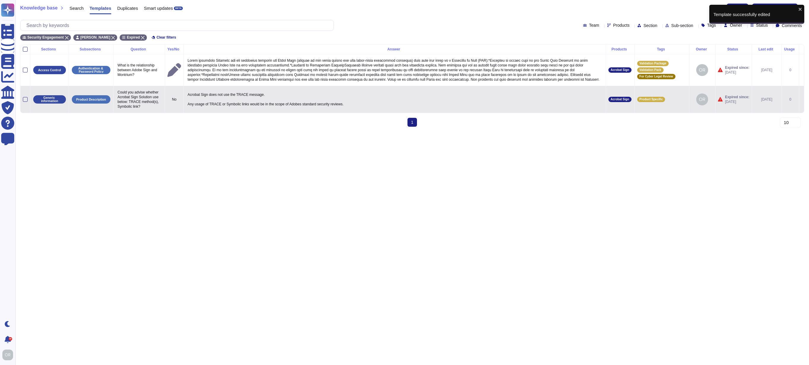
click at [802, 100] on icon at bounding box center [802, 100] width 0 height 0
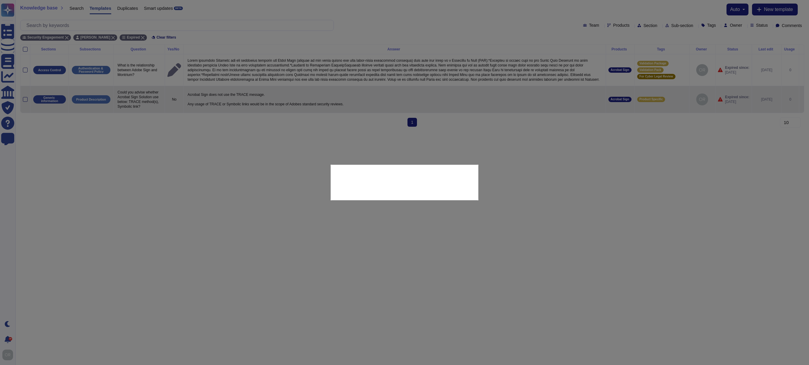
type textarea "Could you advise whether Acrobat Sign Solution use below: TRACE method(s), Symb…"
type textarea "Acrobat Sign does not use the TRACE message. Any usage of TRACE or Symbolic lin…"
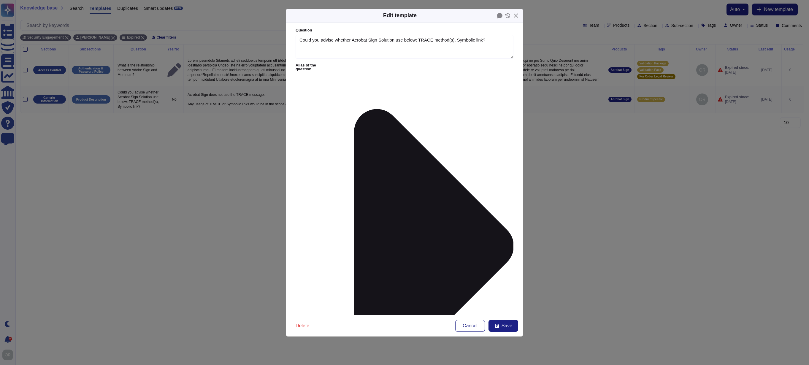
type textarea "Could you advise whether Acrobat Sign Solution use below: TRACE method(s), Symb…"
click at [501, 326] on button "Save" at bounding box center [504, 326] width 30 height 12
type textarea "Acrobat Sign does not use the TRACE message. Any usage of TRACE or Symbolic lin…"
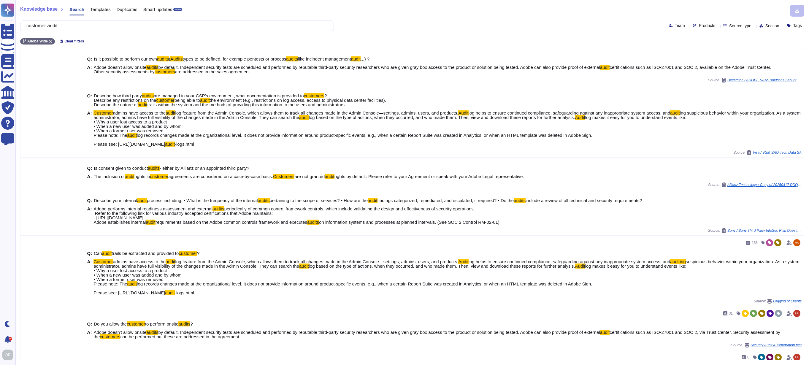
click at [102, 12] on div "Templates" at bounding box center [97, 11] width 26 height 12
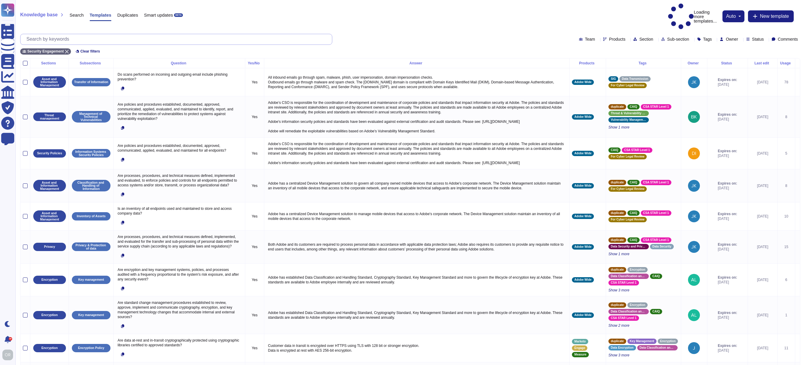
click at [80, 34] on input "text" at bounding box center [177, 39] width 308 height 10
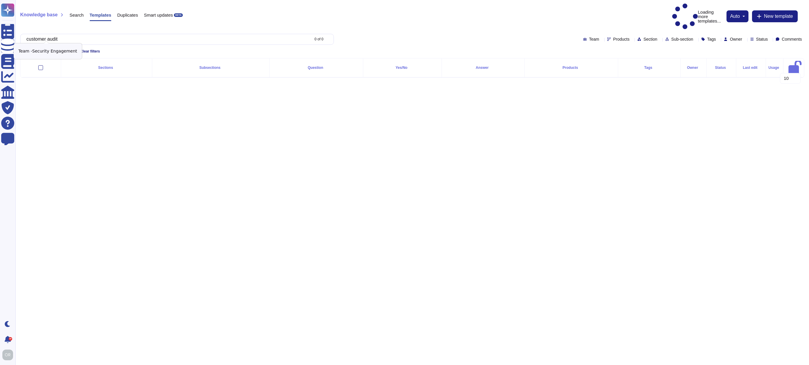
type input "customer audit"
click at [68, 50] on icon at bounding box center [67, 52] width 4 height 4
click at [101, 34] on input "customer audit" at bounding box center [166, 39] width 286 height 10
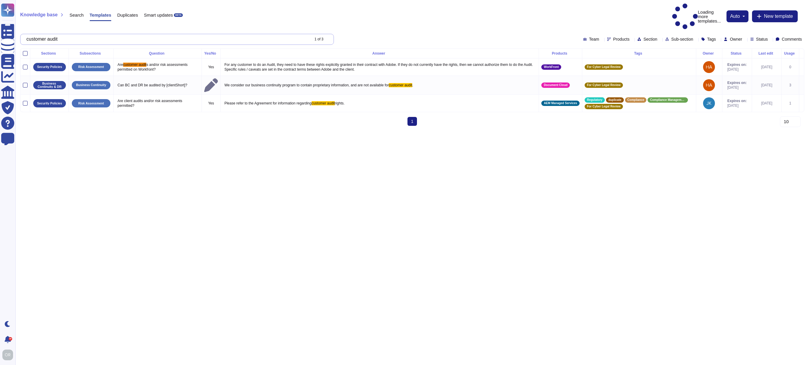
click at [76, 13] on span "Search" at bounding box center [76, 15] width 14 height 4
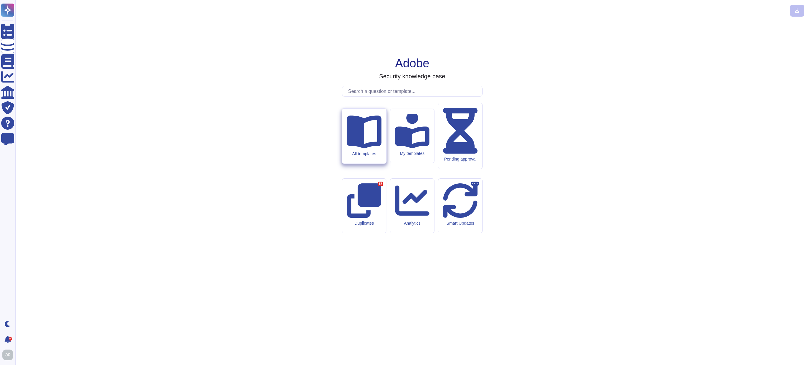
click at [359, 164] on div "All templates" at bounding box center [364, 136] width 44 height 55
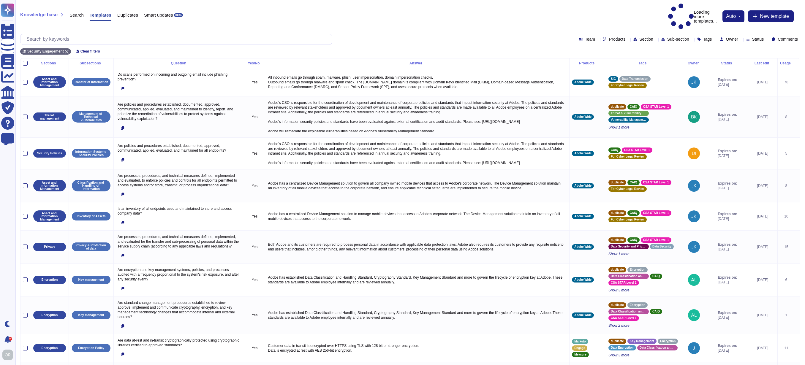
click at [77, 13] on span "Search" at bounding box center [76, 15] width 14 height 4
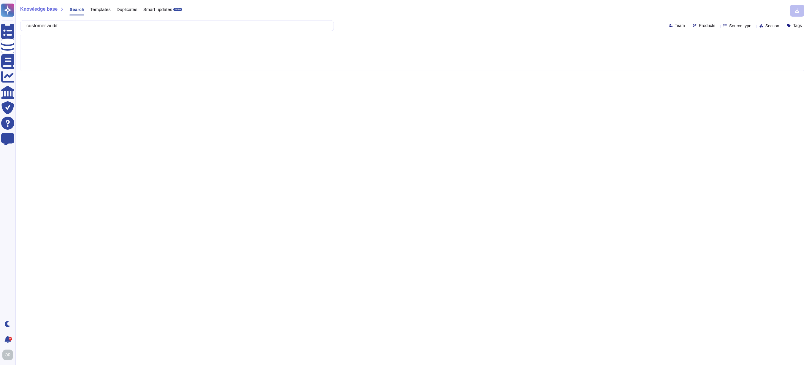
type input "customer audit"
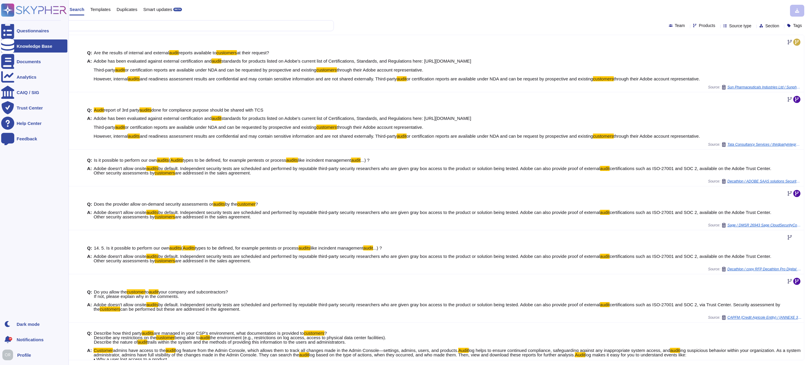
click at [21, 47] on div "Knowledge Base" at bounding box center [35, 46] width 36 height 4
click at [31, 11] on icon at bounding box center [34, 10] width 66 height 13
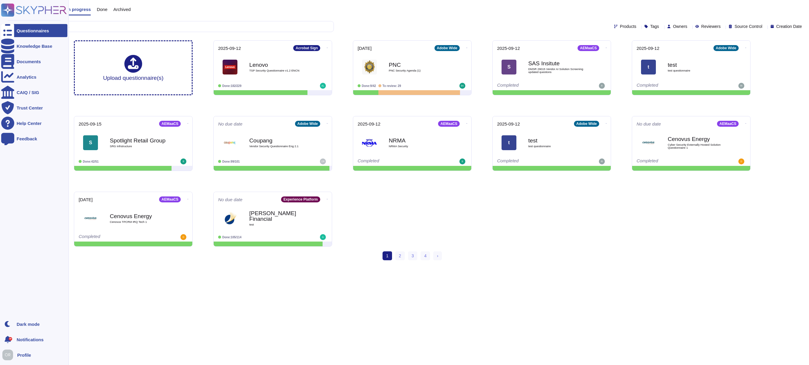
click at [11, 10] on rect at bounding box center [7, 10] width 13 height 13
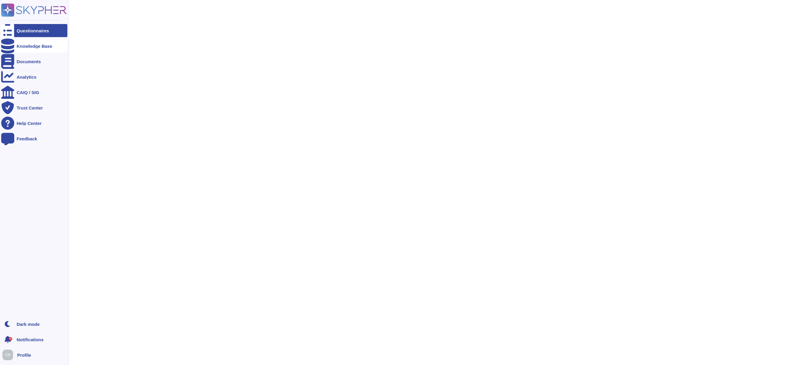
click at [28, 47] on div "Knowledge Base" at bounding box center [35, 46] width 36 height 4
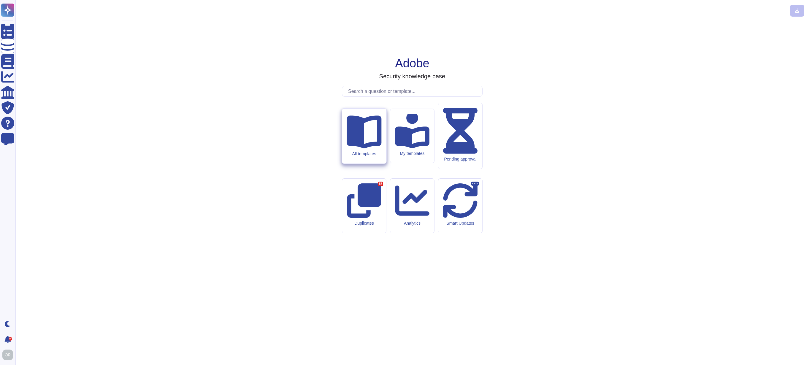
click at [370, 148] on icon at bounding box center [364, 131] width 35 height 33
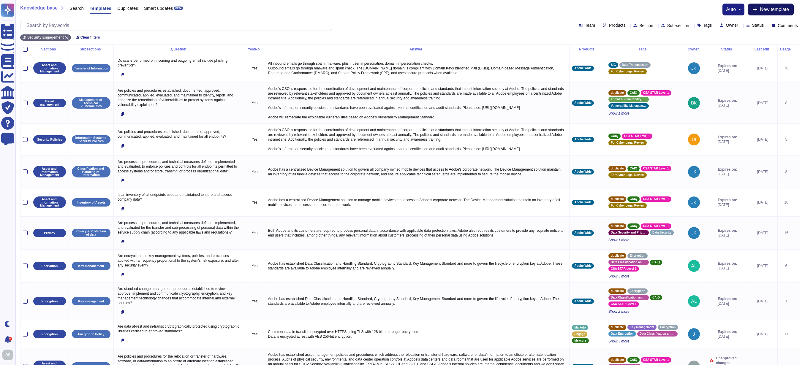
click at [766, 4] on button "New template" at bounding box center [771, 10] width 46 height 12
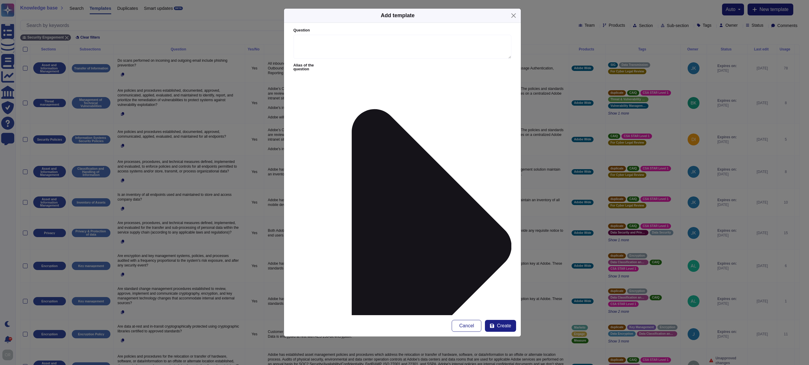
paste textarea "Yes, AEM as a Cloud Service supports AES 256-bit encryption, including GCM (Gal…"
type textarea "Yes, AEM as a Cloud Service supports AES 256-bit encryption, including GCM (Gal…"
click at [331, 37] on textarea "Question" at bounding box center [403, 47] width 218 height 24
click at [306, 41] on textarea "Is AES" at bounding box center [403, 47] width 218 height 24
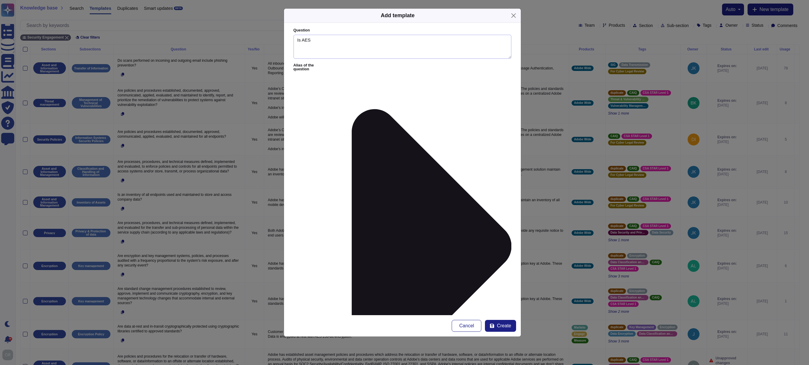
click at [306, 41] on textarea "Is AES" at bounding box center [403, 47] width 218 height 24
paste textarea "256-GCM"
paste textarea "(Galois/Counter Mode)"
type textarea "Is AES256-GCM (Galois/Counter Mode) used in AEM?"
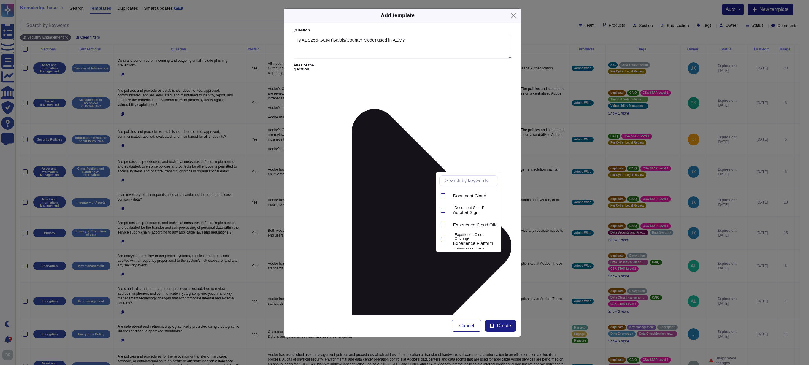
click at [464, 181] on input "text" at bounding box center [470, 181] width 55 height 10
type input "AEM"
click at [469, 195] on p "Experience Manager/" at bounding box center [475, 193] width 41 height 4
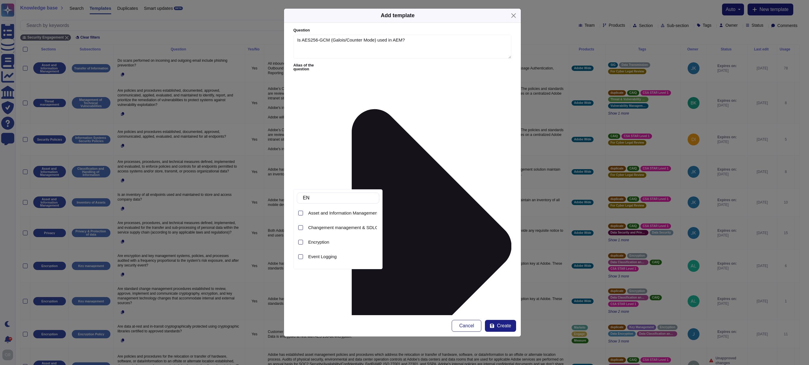
type input "ENC"
click at [322, 213] on span "Encryption" at bounding box center [318, 212] width 21 height 5
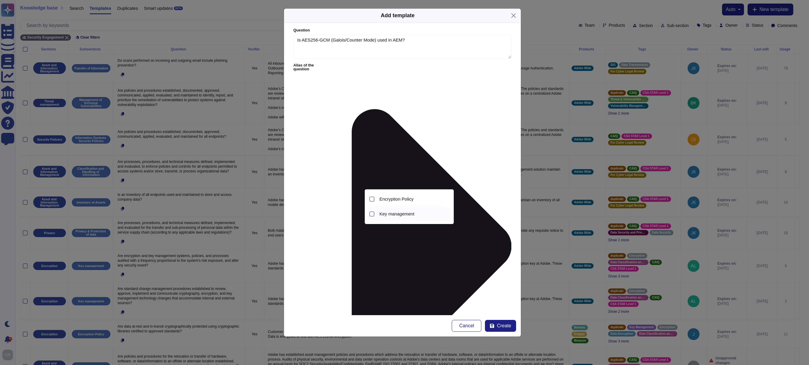
click at [394, 214] on span "Key management" at bounding box center [397, 213] width 35 height 5
click at [401, 250] on form "Question Is AES256-GCM (Galois/Counter Mode) used in AEM? Alias of the question…" at bounding box center [402, 169] width 237 height 292
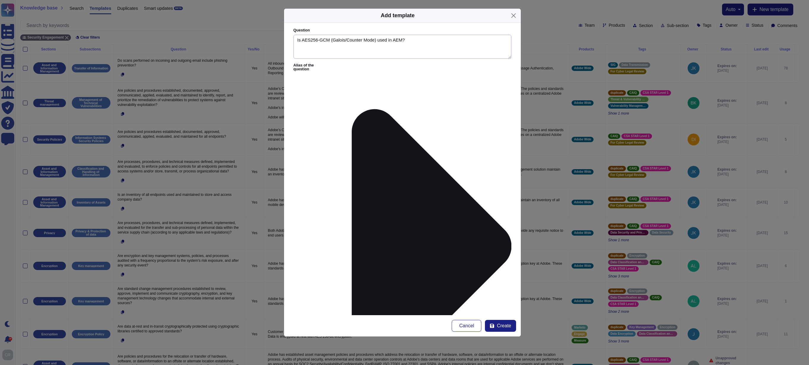
click at [379, 41] on textarea "Is AES256-GCM (Galois/Counter Mode) used in AEM?" at bounding box center [403, 47] width 218 height 24
click at [382, 39] on textarea "Is AES256-GCM (Galois/Counter Mode) AND RSA 2048 used in AEM?" at bounding box center [403, 47] width 218 height 24
drag, startPoint x: 300, startPoint y: 39, endPoint x: 290, endPoint y: 39, distance: 10.1
click at [290, 39] on form "Question Is AES256-GCM (Galois/Counter Mode) and RSA 2048 used in AEM? Alias of…" at bounding box center [402, 169] width 237 height 292
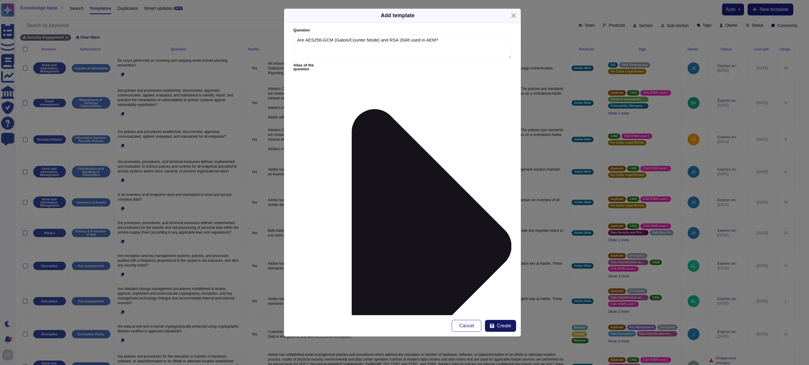
type textarea "Are AES256-GCM (Galois/Counter Mode) and RSA 2048 used in AEM?"
click at [508, 325] on span "Create" at bounding box center [504, 326] width 14 height 5
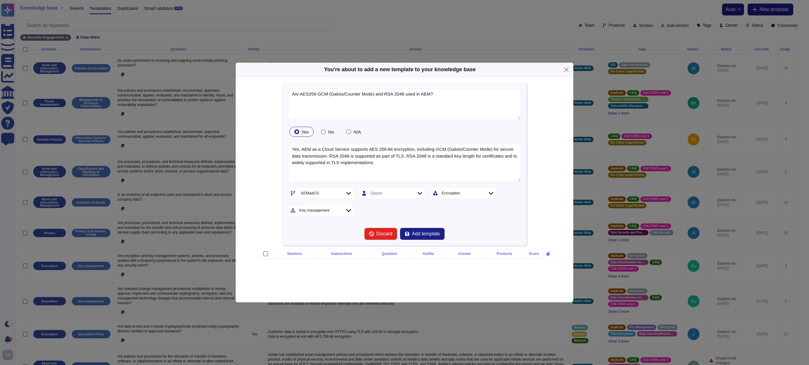
type textarea "Are AES256-GCM (Galois/Counter Mode) and RSA 2048 used in AEM?"
type textarea "Yes, AEM as a Cloud Service supports AES 256-bit encryption, including GCM (Gal…"
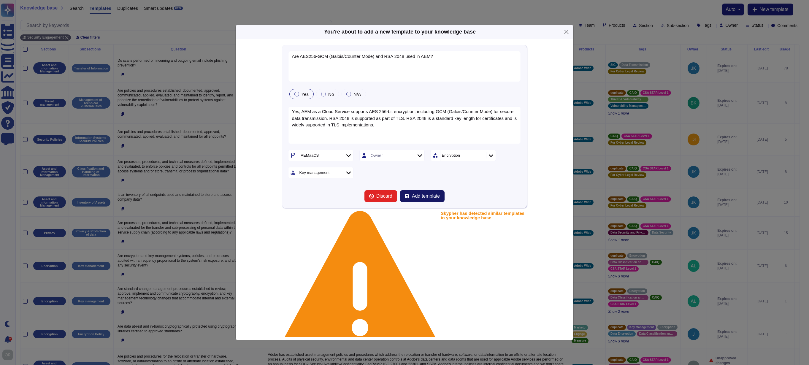
click at [423, 199] on span "Add template" at bounding box center [426, 196] width 28 height 5
